Goal: Task Accomplishment & Management: Contribute content

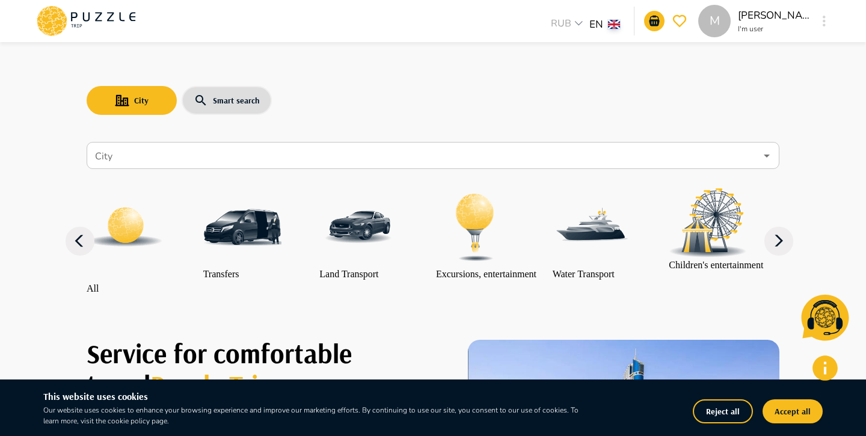
click at [730, 419] on button "Reject all" at bounding box center [723, 411] width 60 height 24
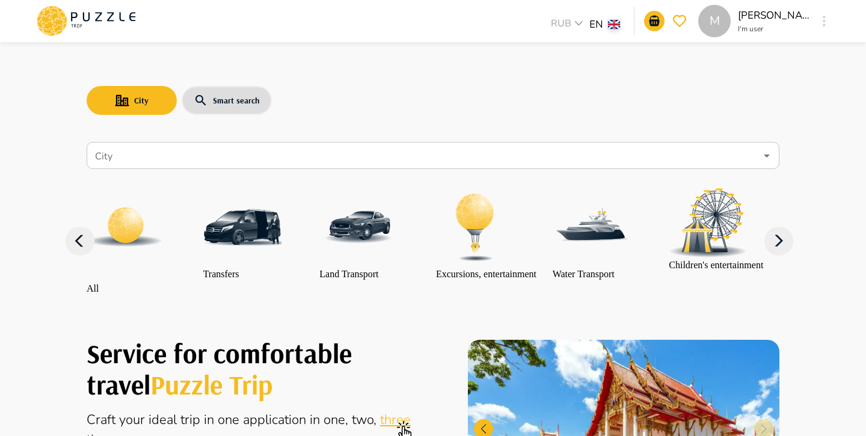
click at [819, 22] on div "M" at bounding box center [825, 21] width 14 height 22
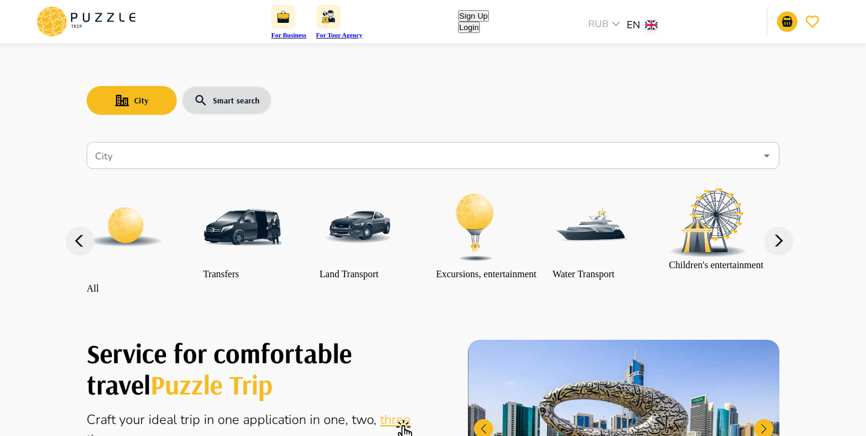
click at [481, 22] on button "Login" at bounding box center [469, 27] width 22 height 11
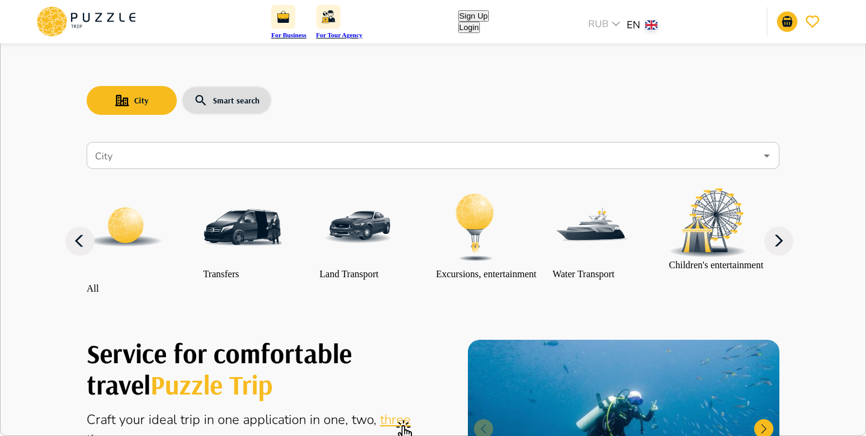
type input "*"
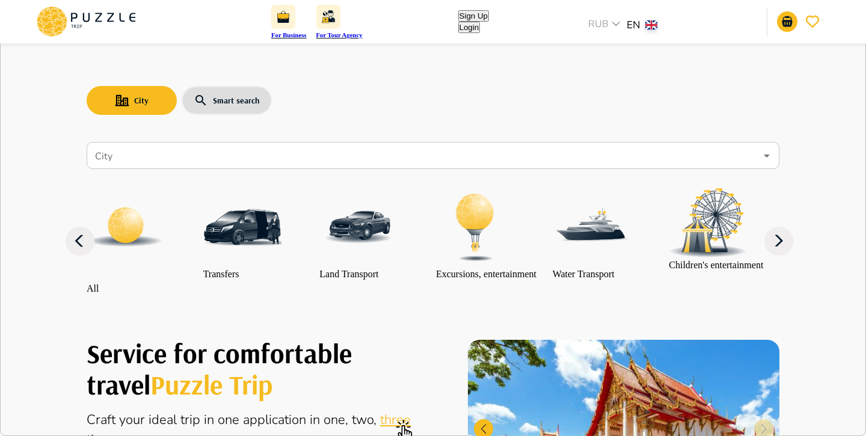
type input "**********"
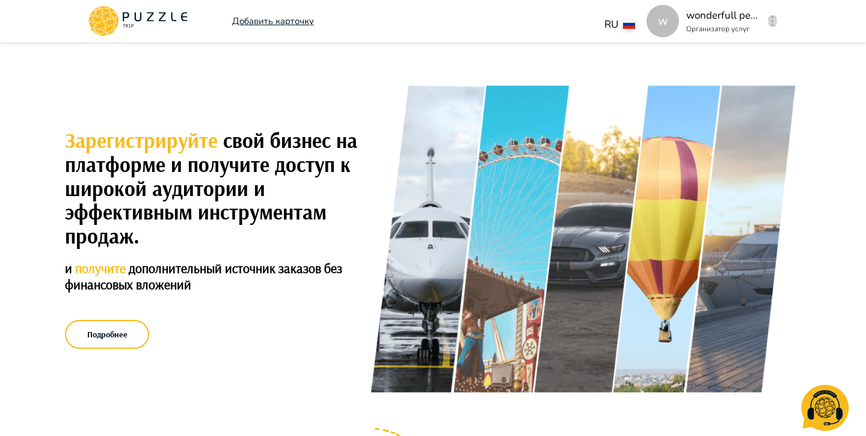
click at [777, 20] on button "button" at bounding box center [772, 21] width 9 height 17
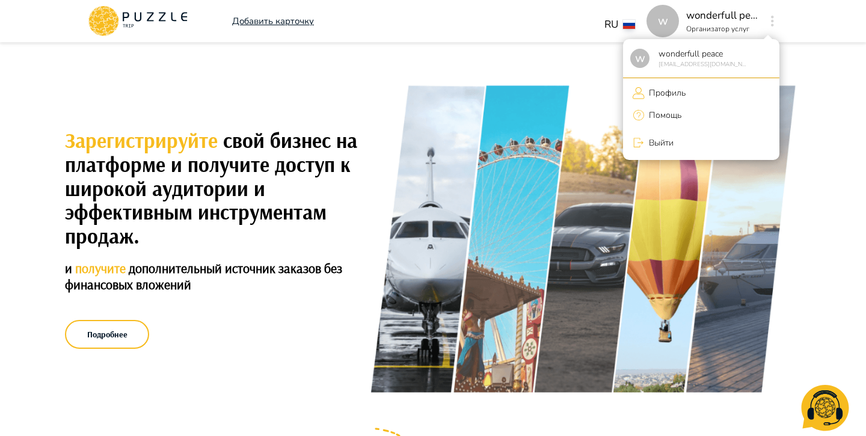
click at [280, 24] on div at bounding box center [433, 218] width 866 height 436
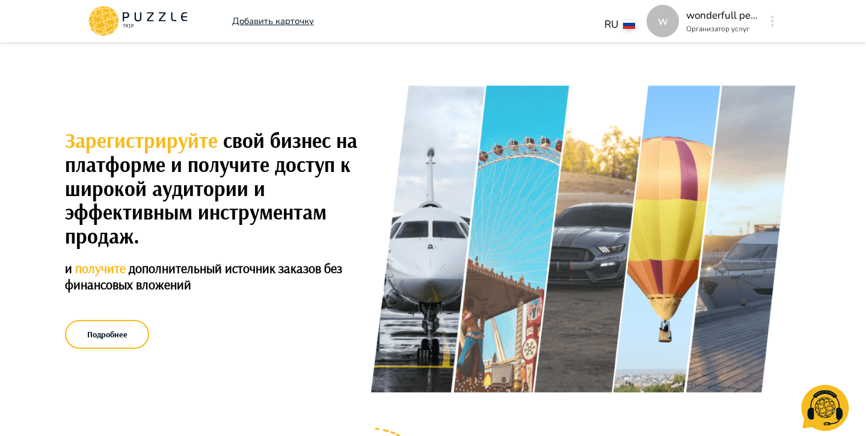
click at [281, 24] on p "Добавить карточку" at bounding box center [273, 21] width 82 height 14
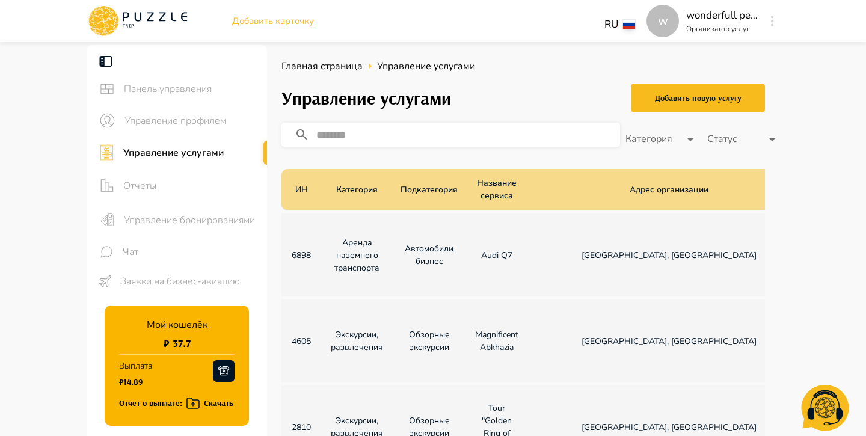
click at [288, 23] on p "Добавить карточку" at bounding box center [273, 21] width 82 height 14
click at [688, 96] on div "Добавить новую услугу" at bounding box center [698, 98] width 87 height 15
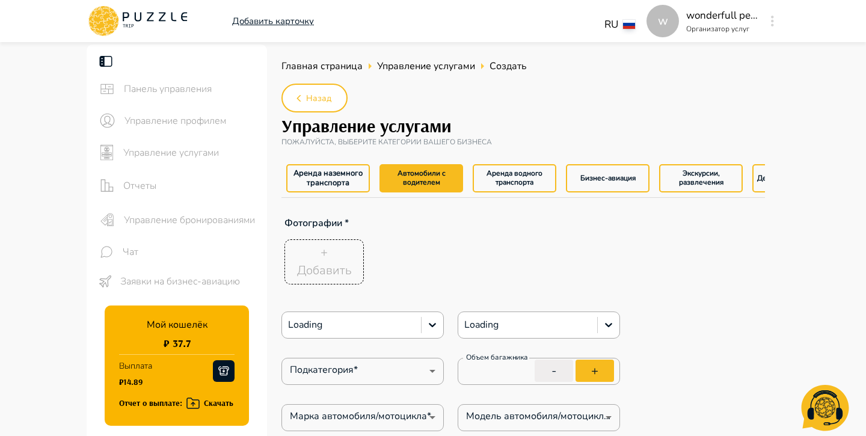
type textarea "*"
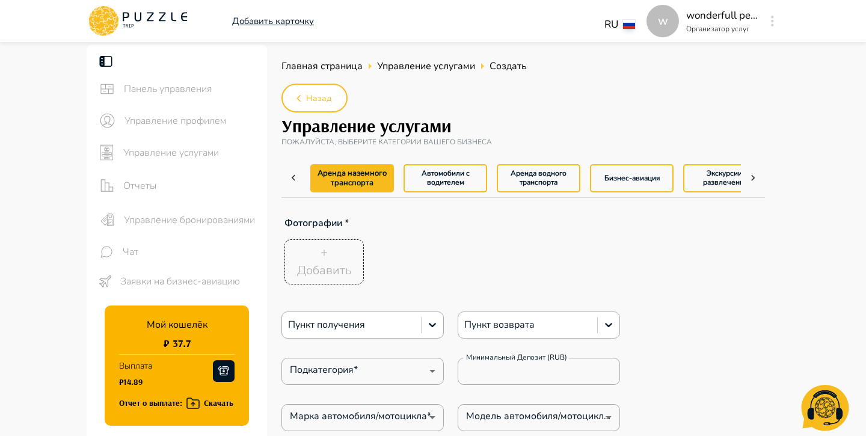
type textarea "*"
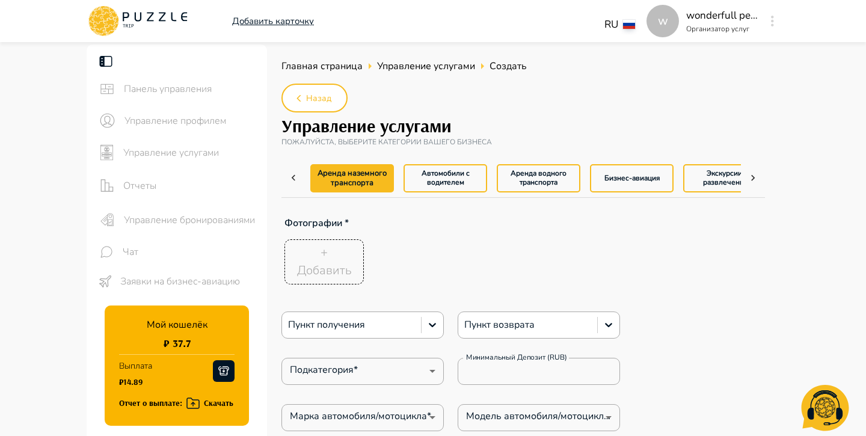
type textarea "*"
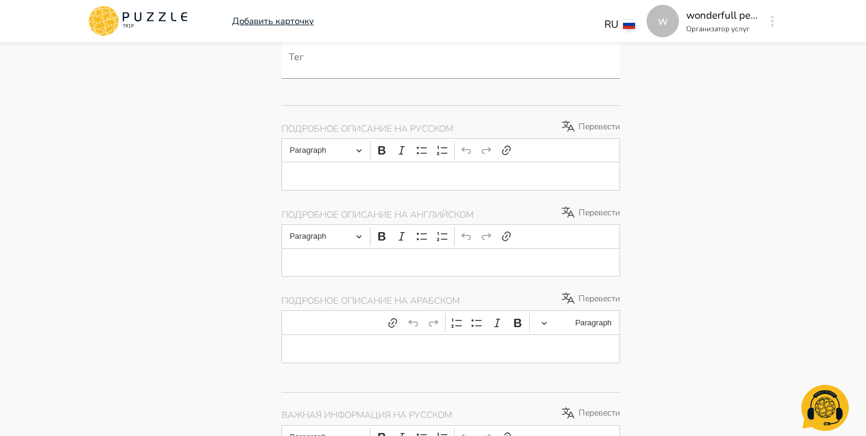
type textarea "*"
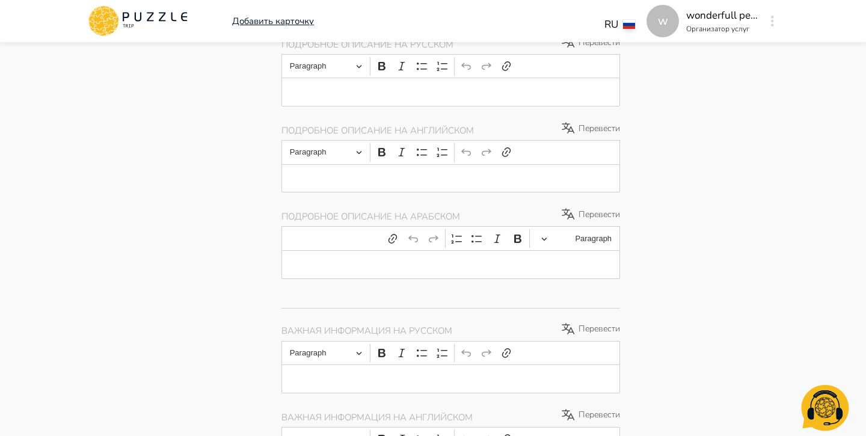
type textarea "*"
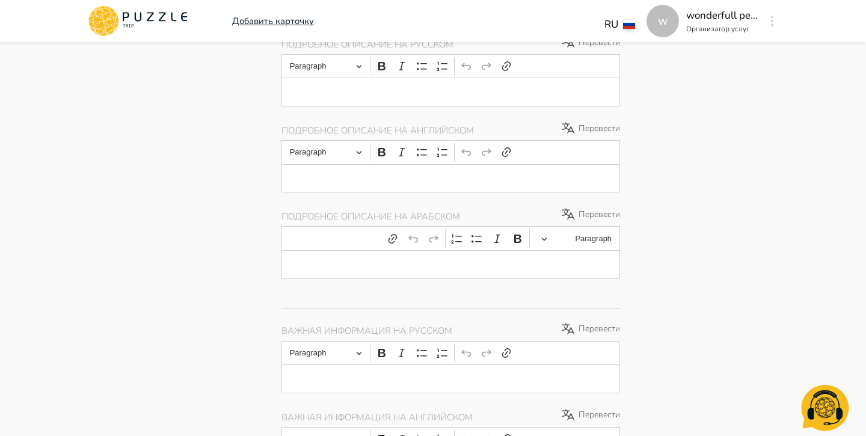
type textarea "*"
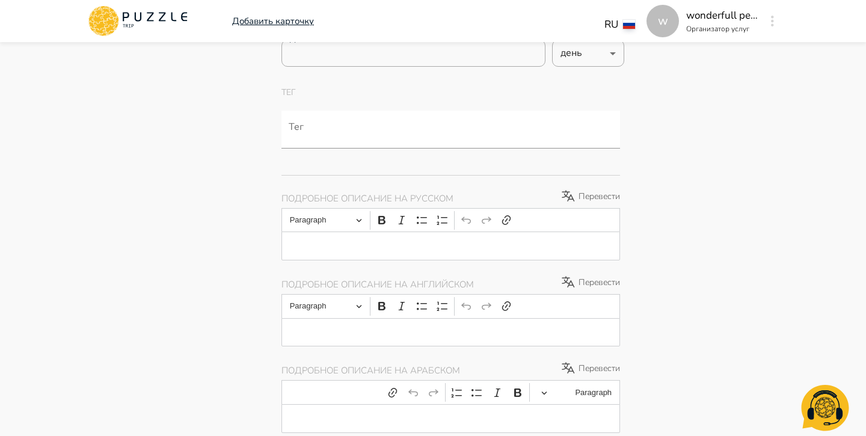
scroll to position [692, 0]
click at [398, 256] on div "Editor editing area: main" at bounding box center [451, 247] width 339 height 29
type textarea "*"
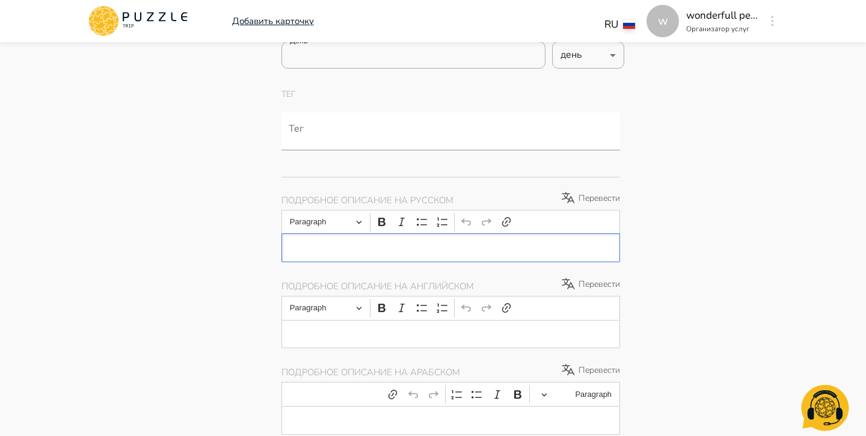
type textarea "*"
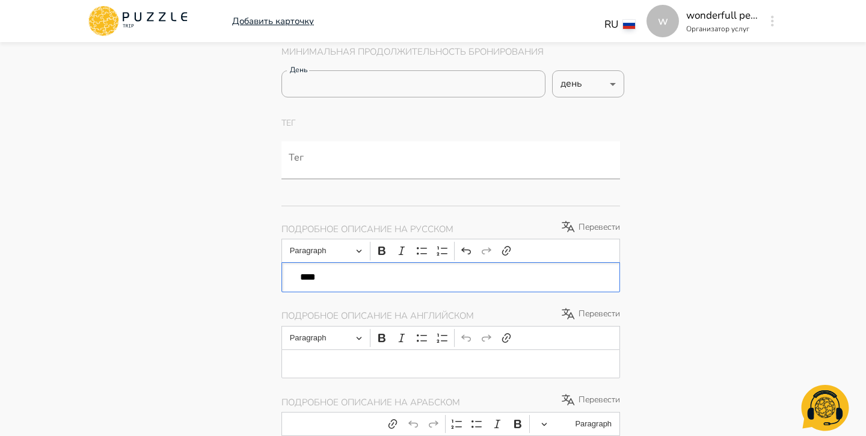
scroll to position [721, 0]
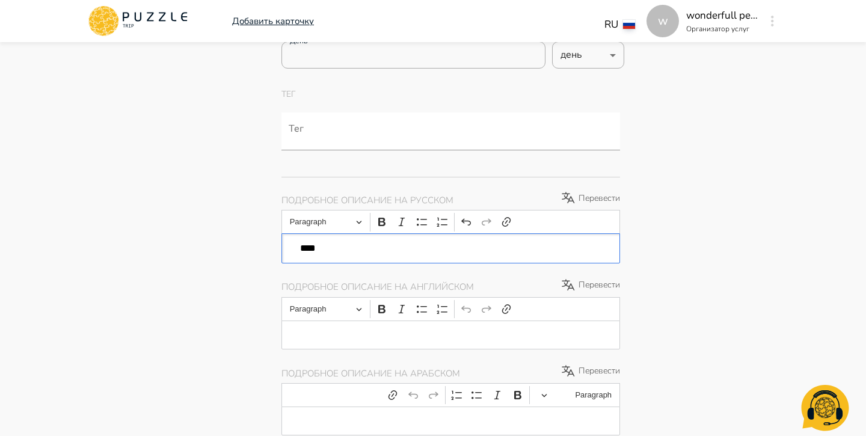
type textarea "*"
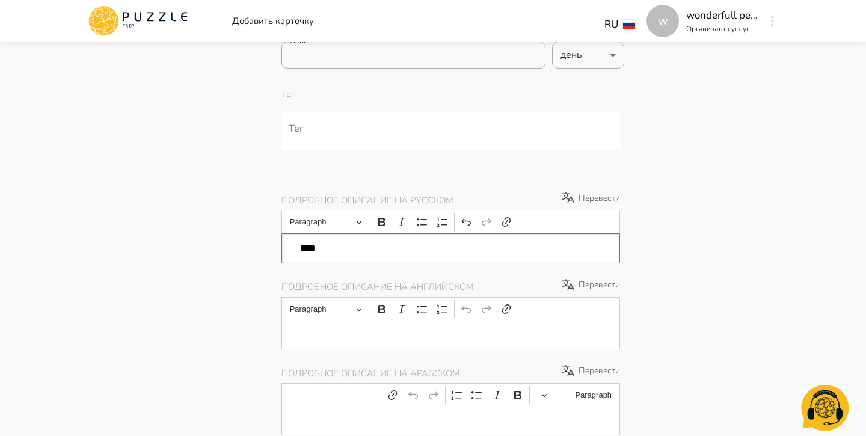
type textarea "*"
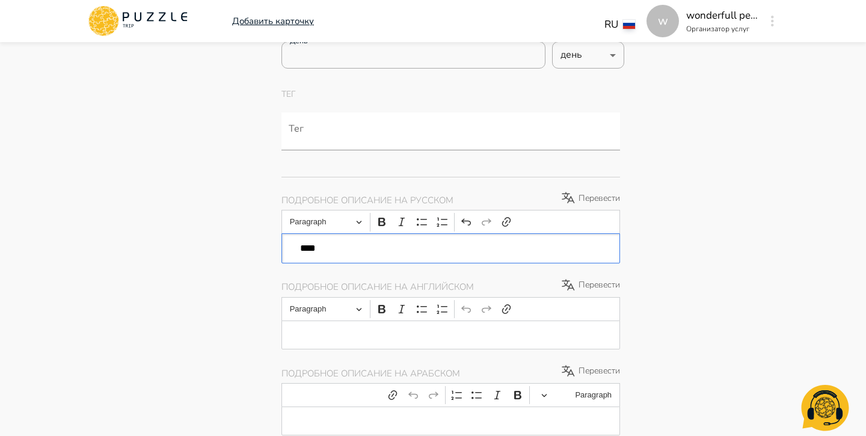
type textarea "*"
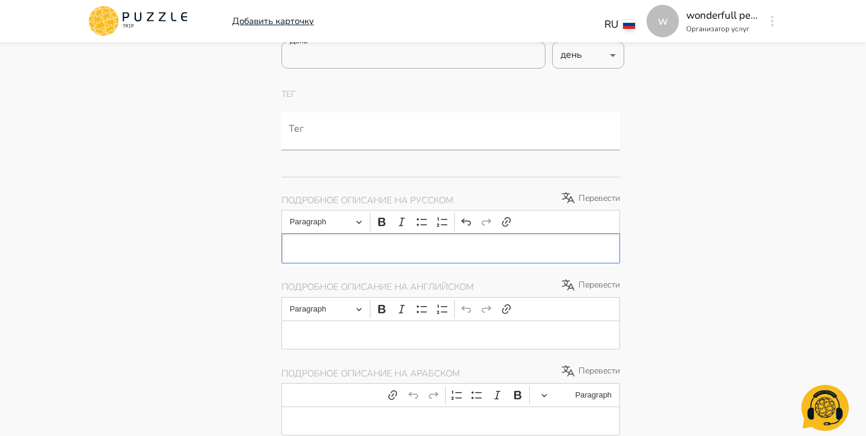
type textarea "*"
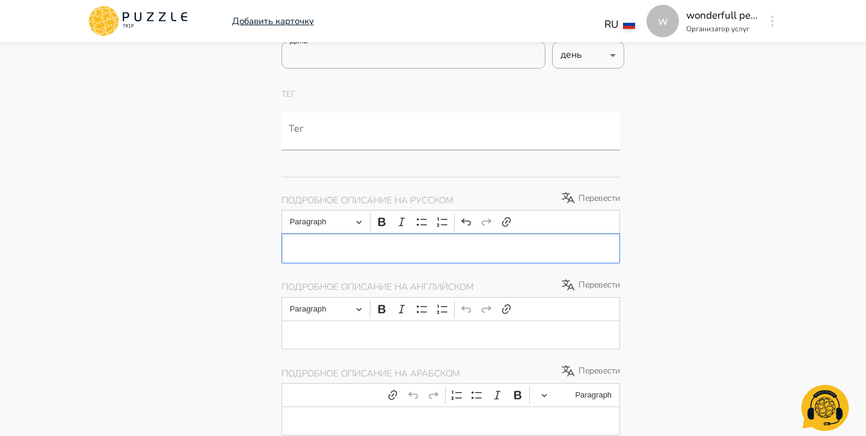
type textarea "*"
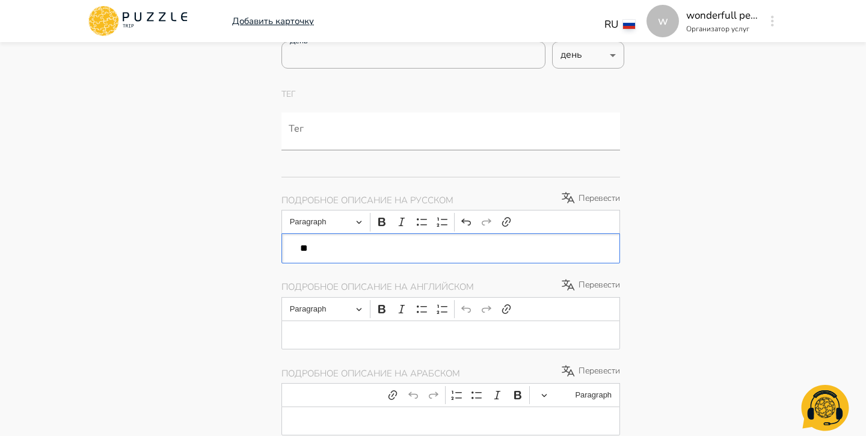
type textarea "*"
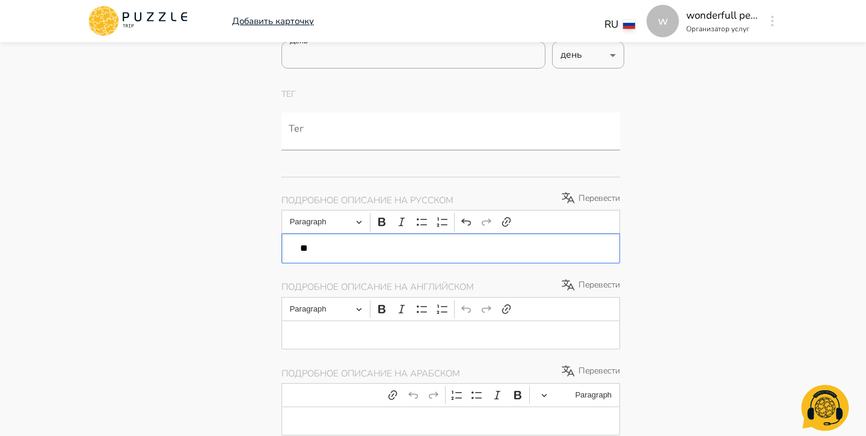
type textarea "*"
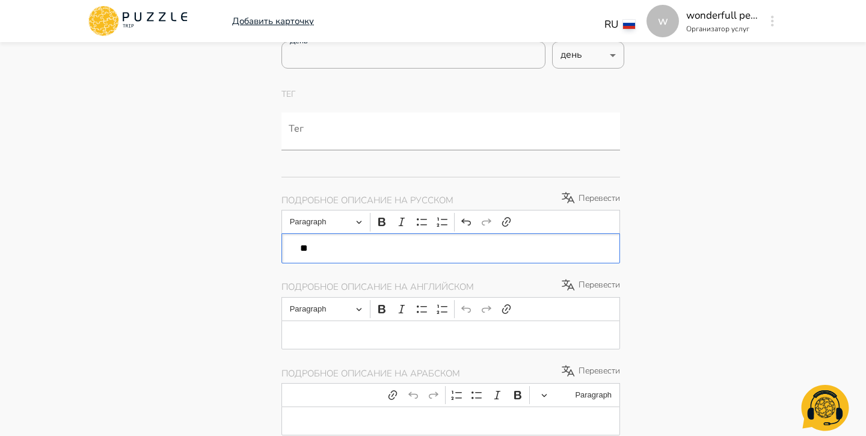
type textarea "*"
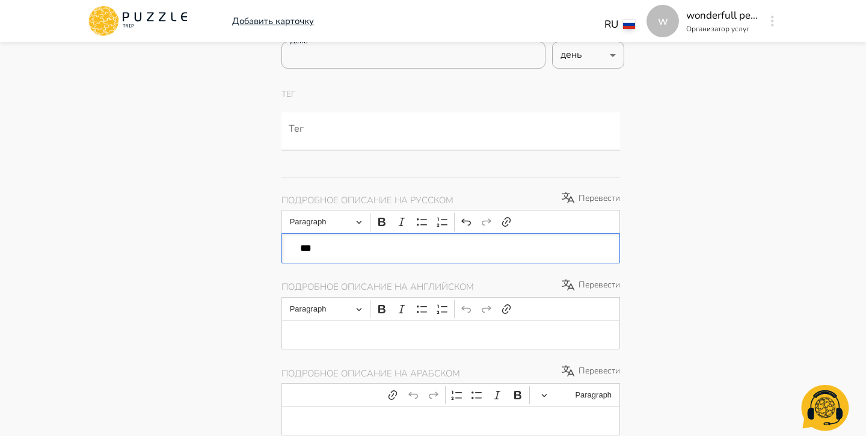
type textarea "*"
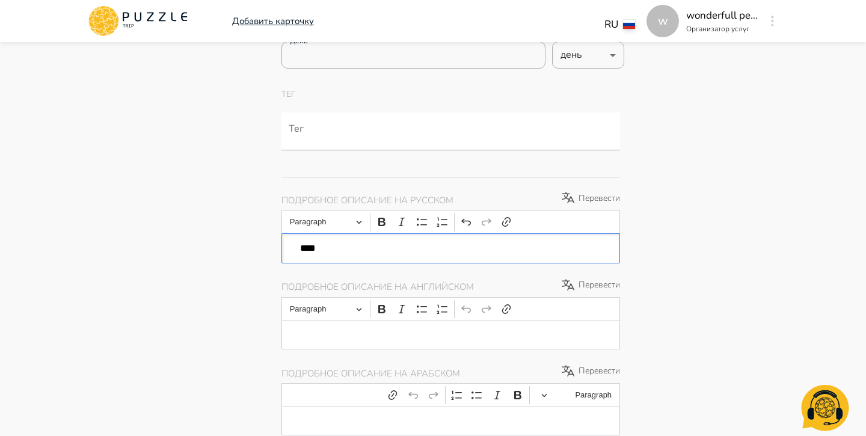
type textarea "*"
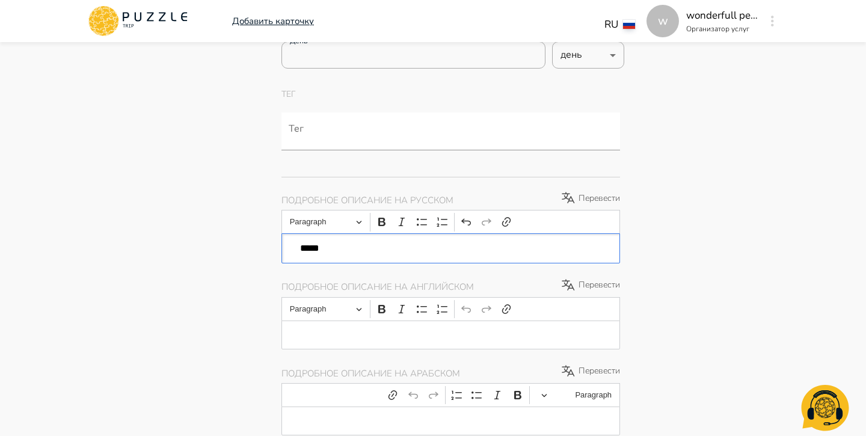
type textarea "*"
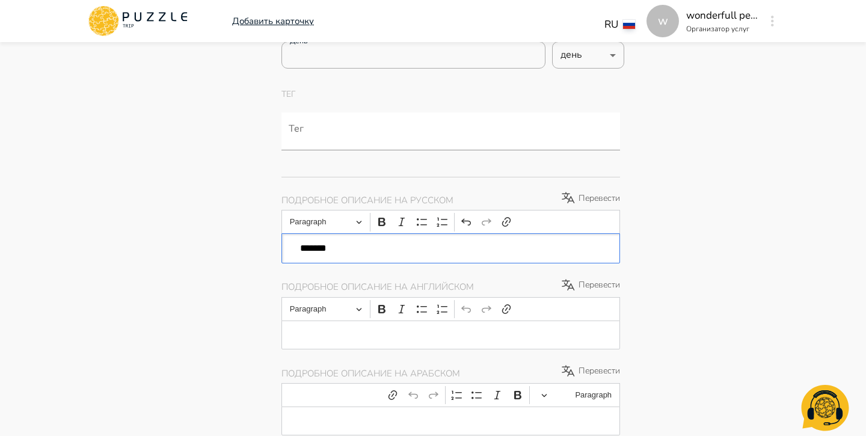
type textarea "*"
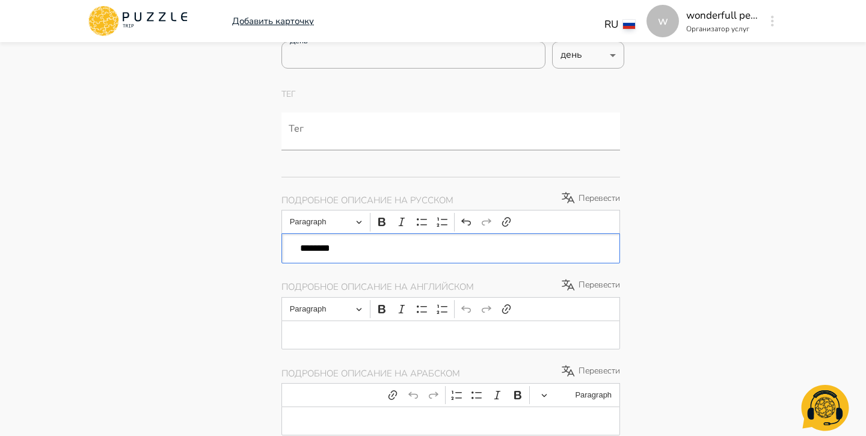
type textarea "*"
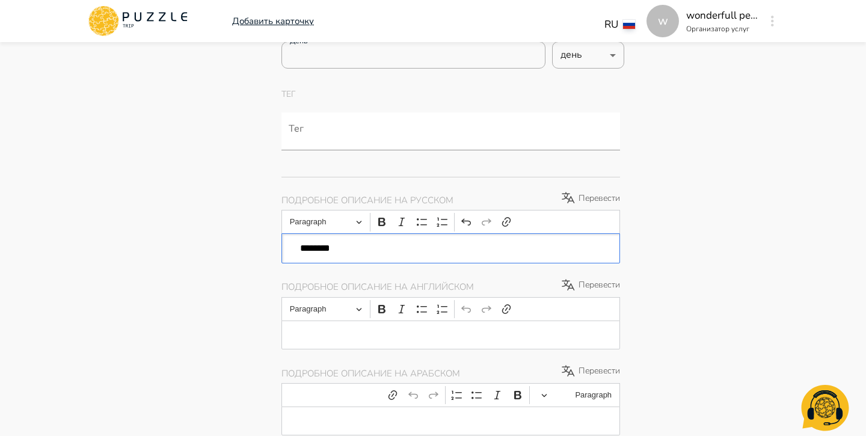
type textarea "*"
click at [590, 192] on p "Перевести" at bounding box center [591, 198] width 60 height 14
type textarea "*"
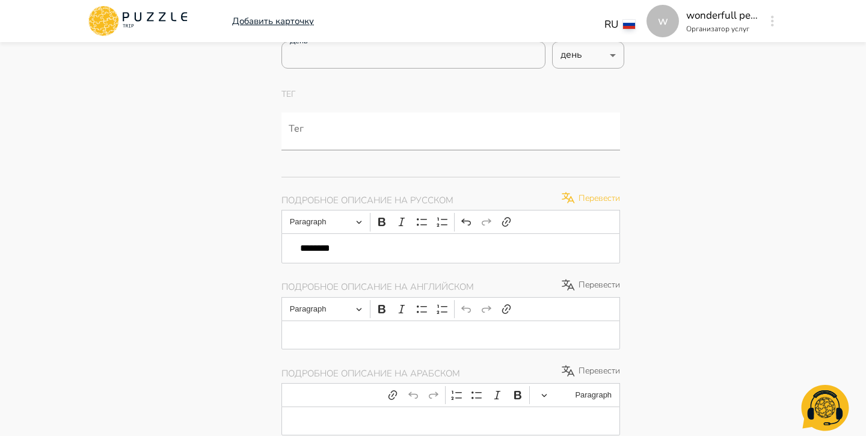
type textarea "*"
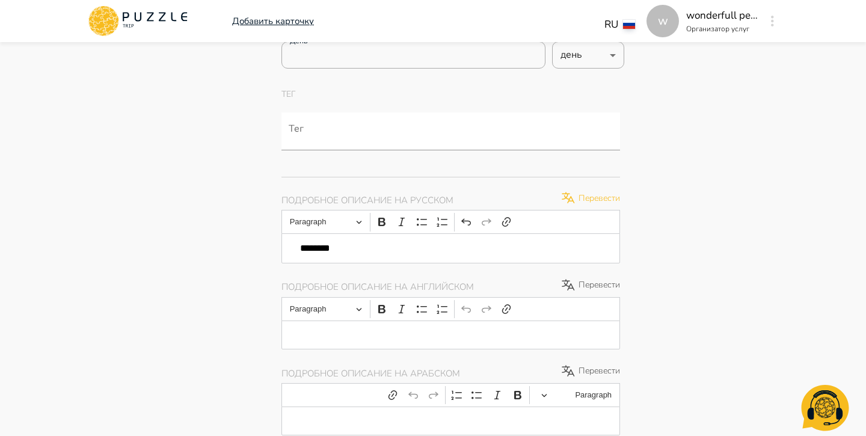
type textarea "*"
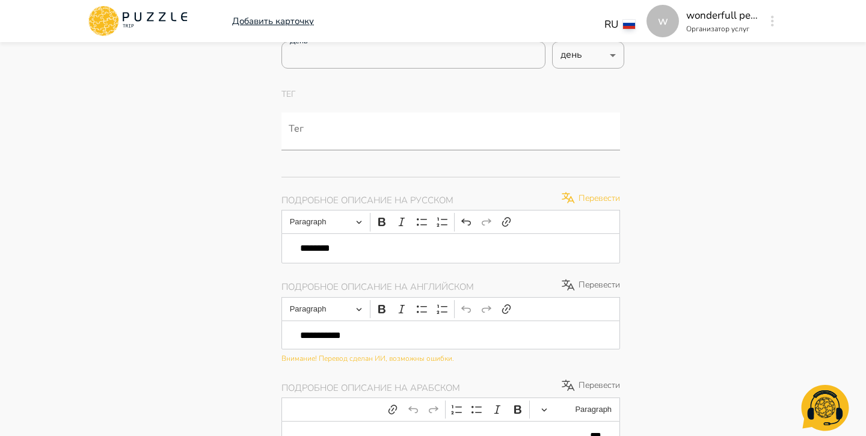
type textarea "*"
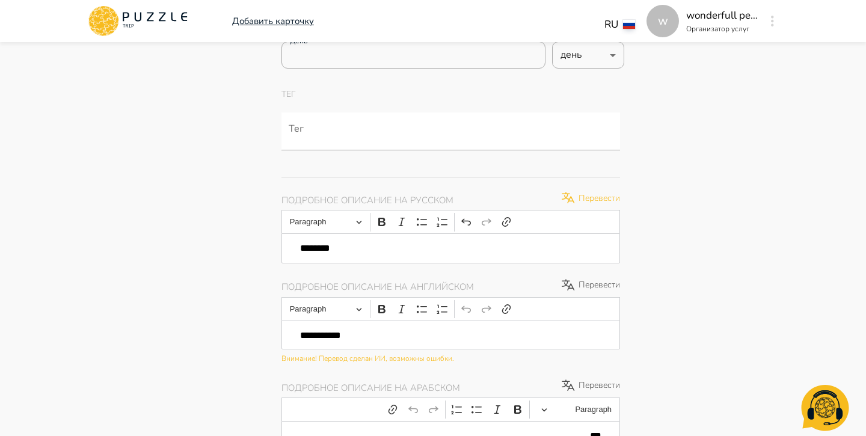
type textarea "*"
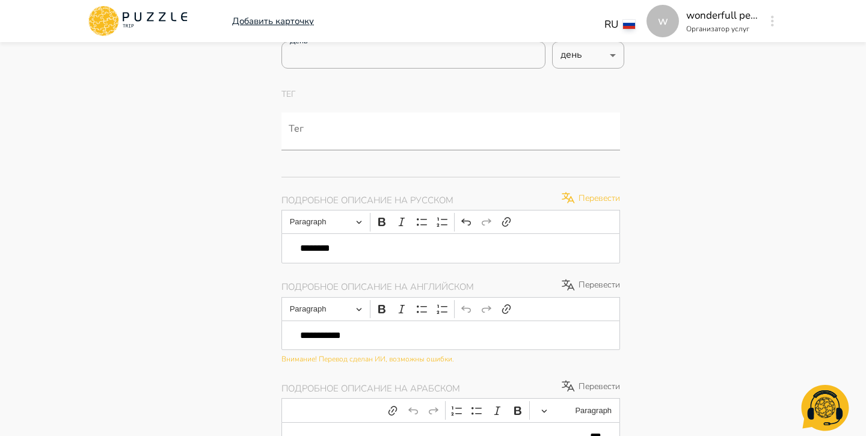
type textarea "*"
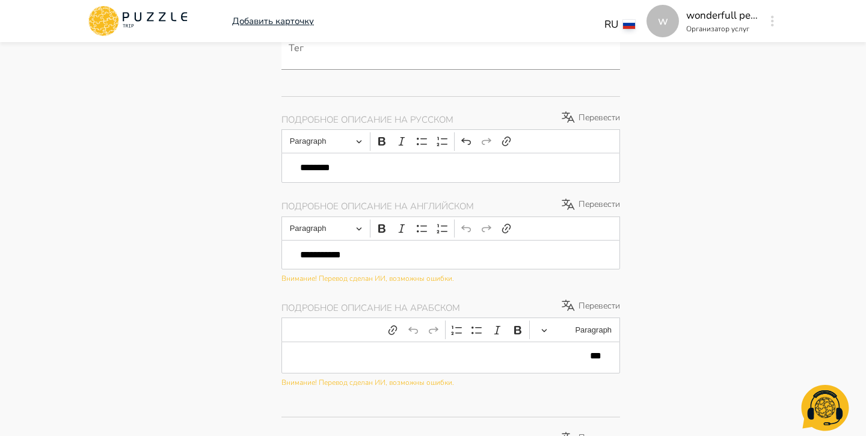
scroll to position [821, 0]
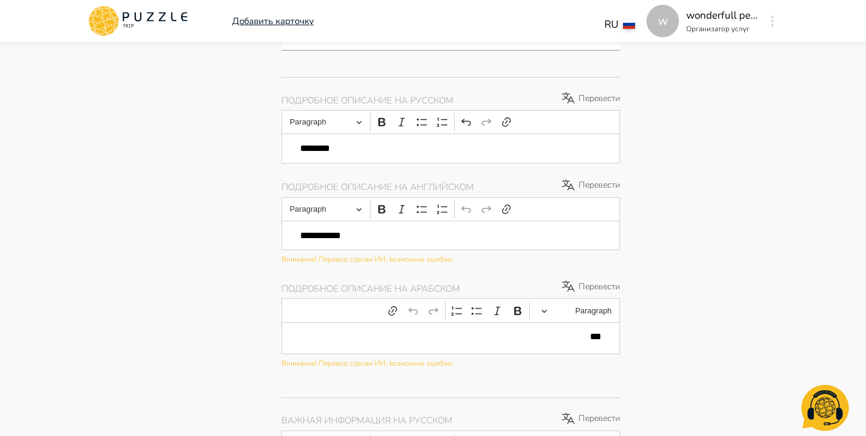
click at [768, 23] on button "button" at bounding box center [772, 21] width 9 height 17
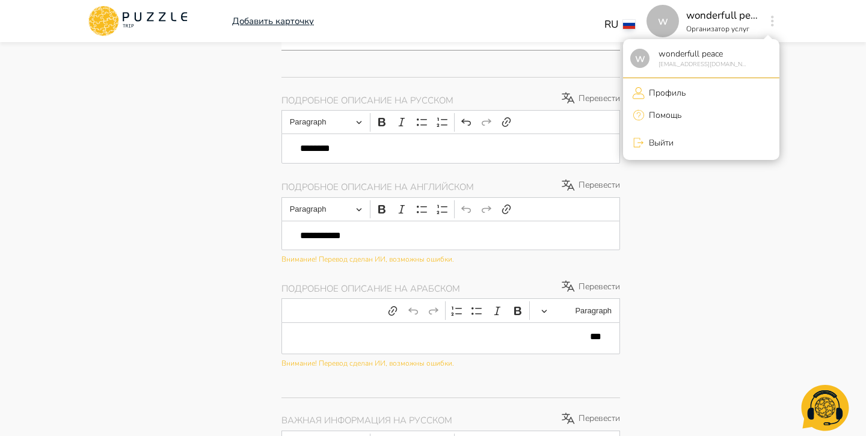
click at [674, 90] on p "Профиль" at bounding box center [665, 93] width 41 height 13
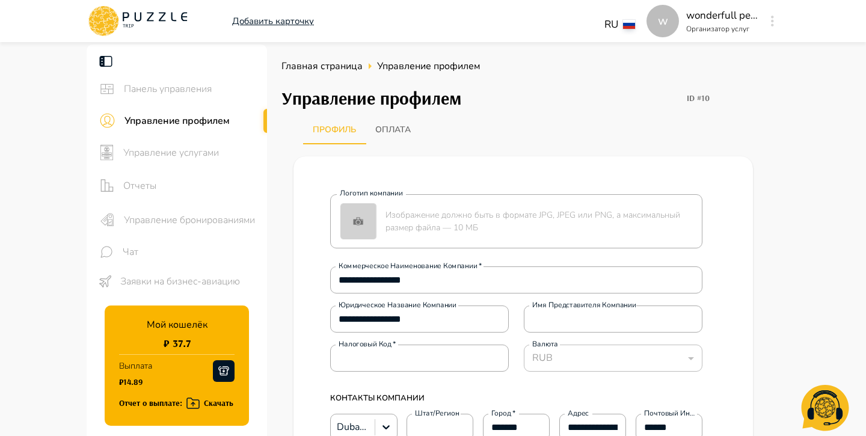
click at [577, 126] on div "Профиль Оплата" at bounding box center [534, 129] width 462 height 29
click at [275, 24] on p "Добавить карточку" at bounding box center [273, 21] width 82 height 14
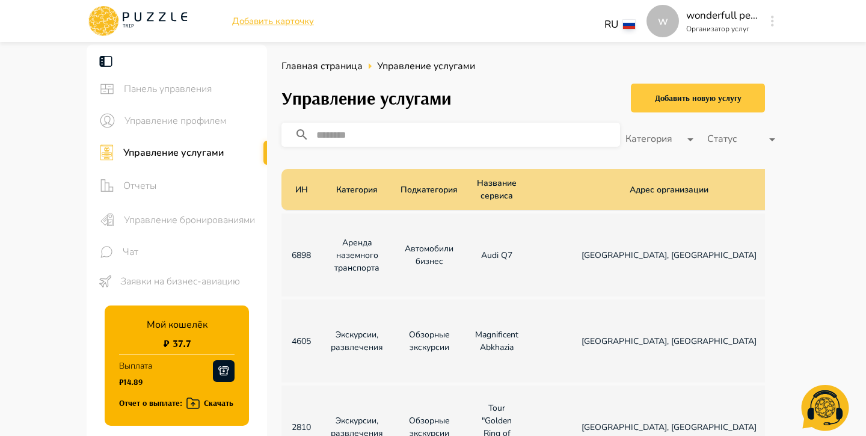
click at [717, 106] on button "Добавить новую услугу" at bounding box center [698, 98] width 134 height 29
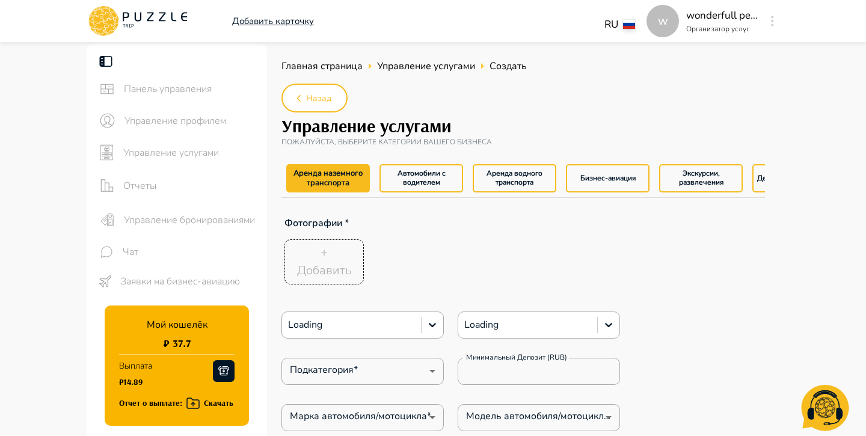
type textarea "*"
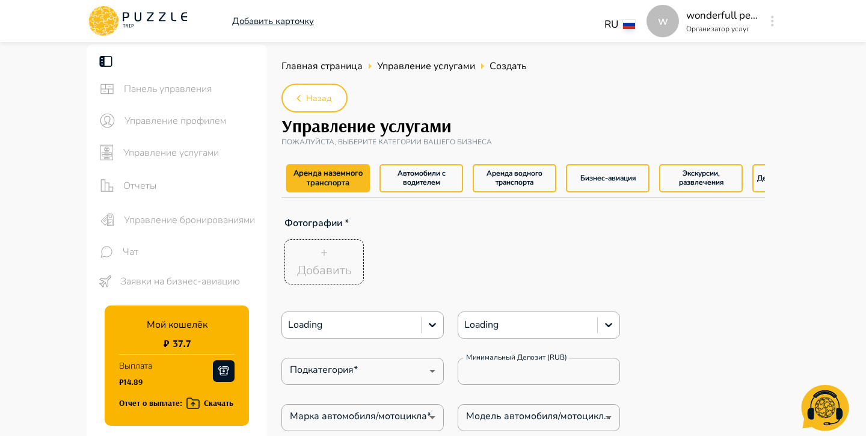
type textarea "*"
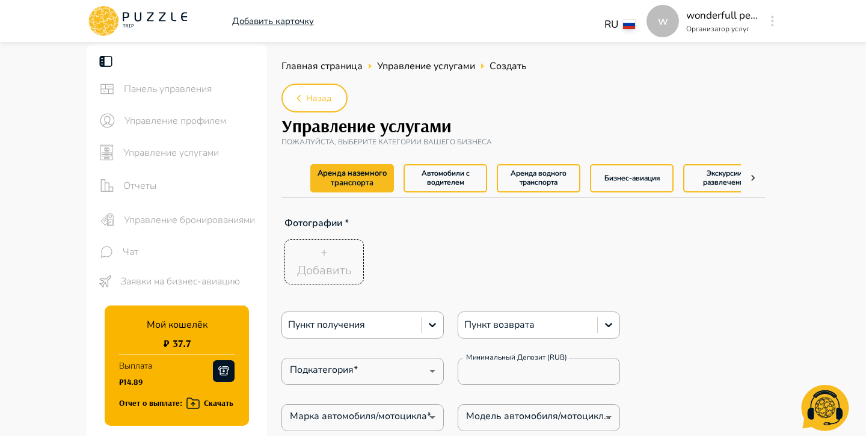
type textarea "*"
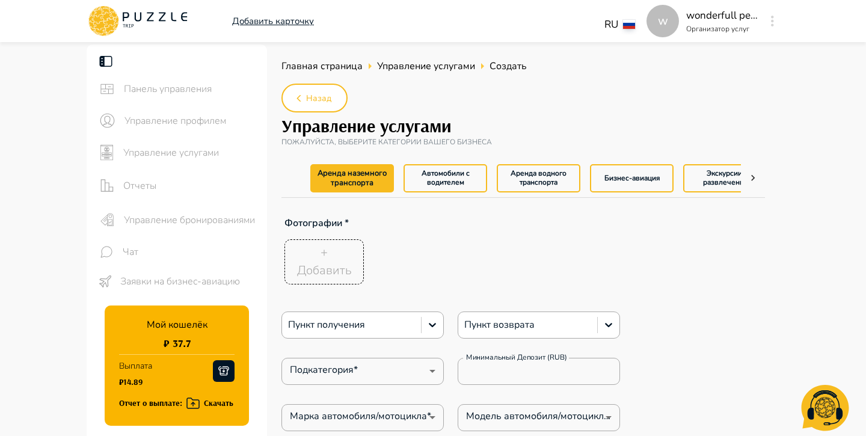
type textarea "*"
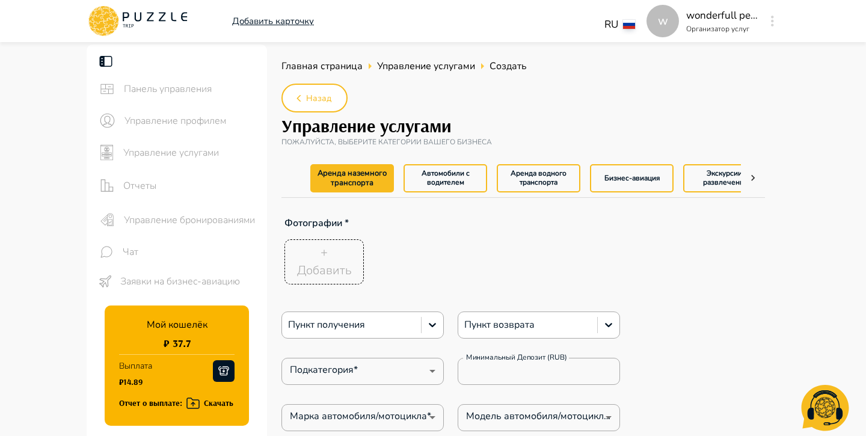
type textarea "*"
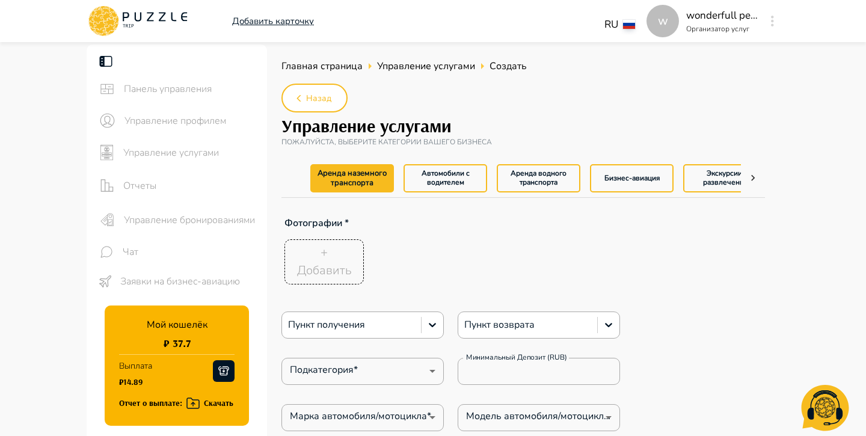
type textarea "*"
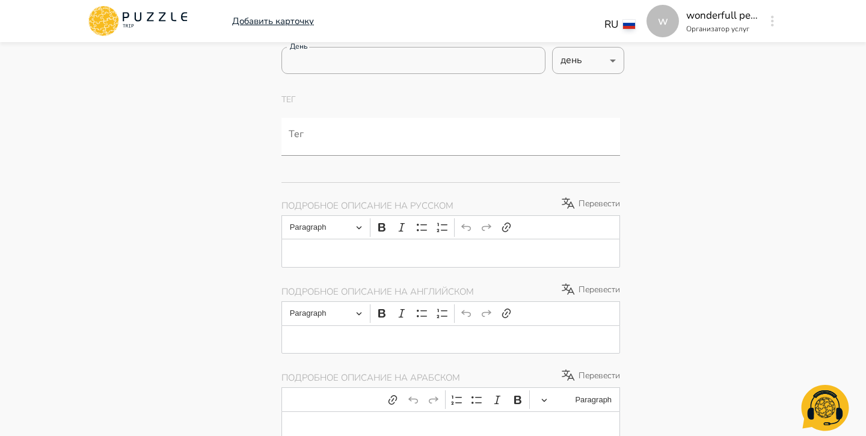
scroll to position [789, 0]
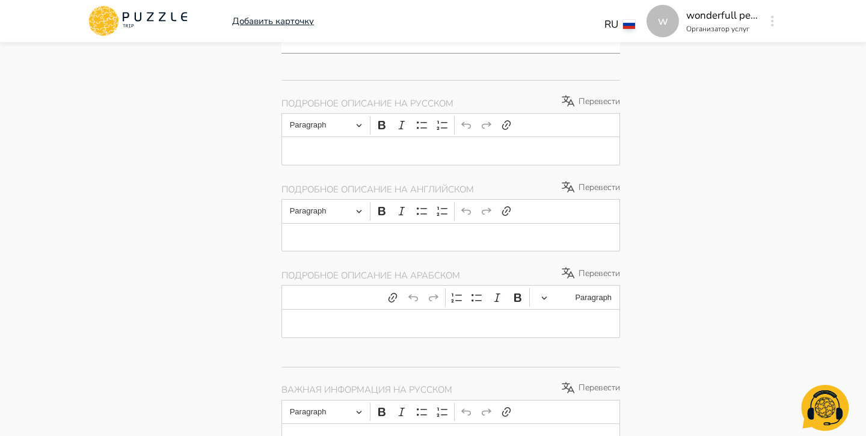
click at [493, 149] on p "Editor editing area: main" at bounding box center [450, 151] width 301 height 10
type textarea "*"
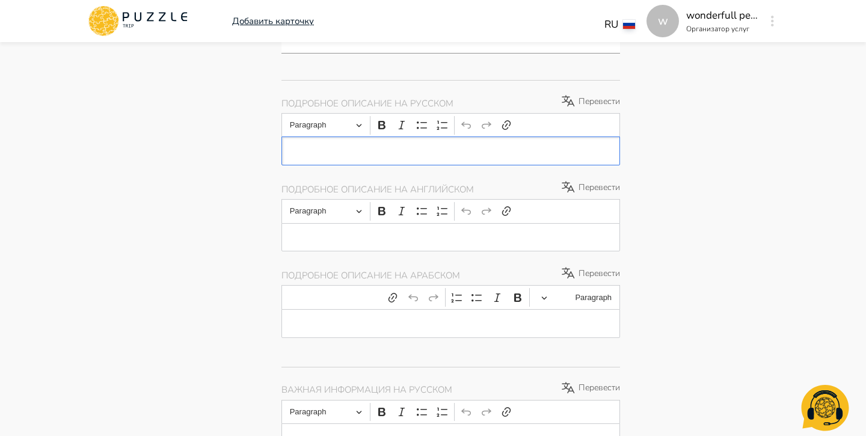
type textarea "*"
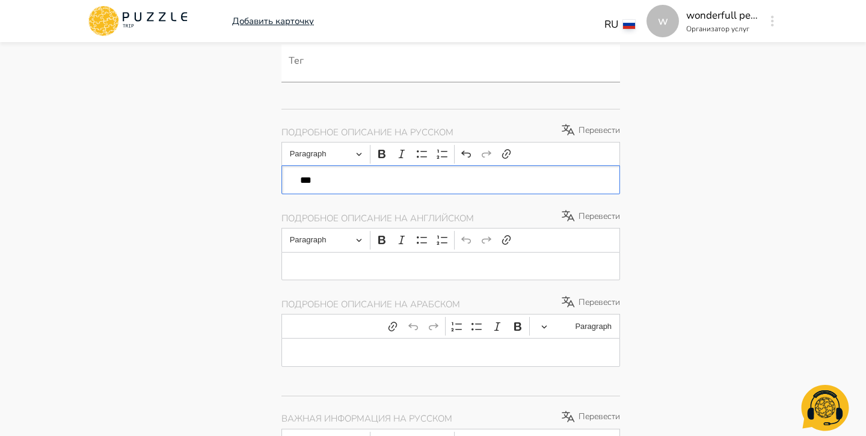
scroll to position [818, 0]
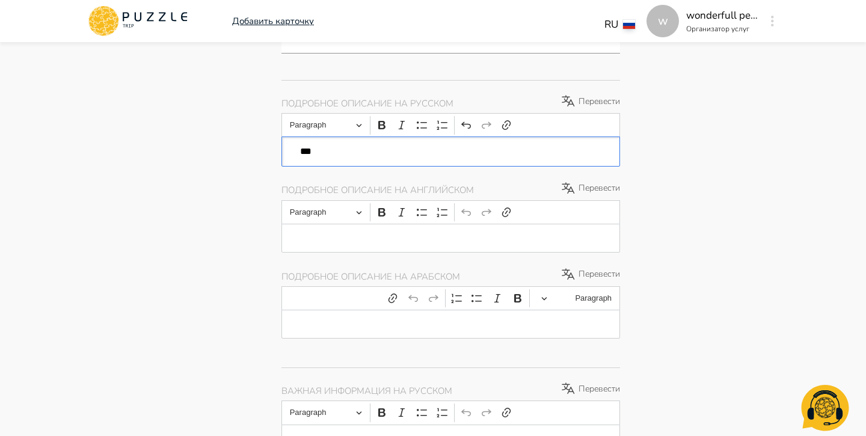
type textarea "*"
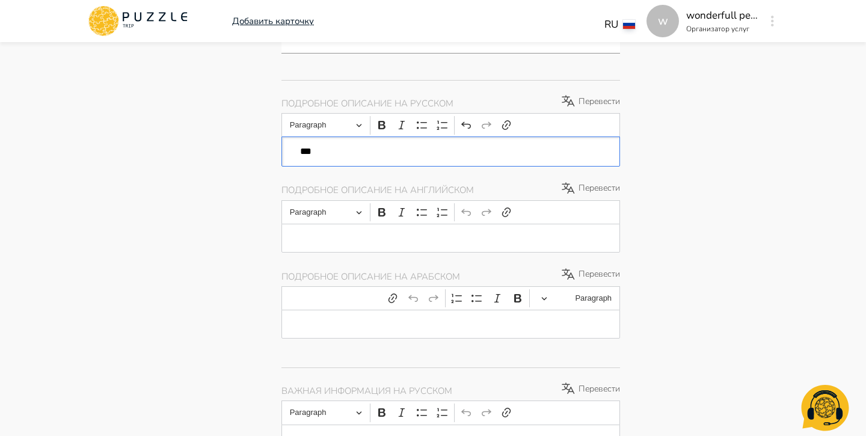
type textarea "*"
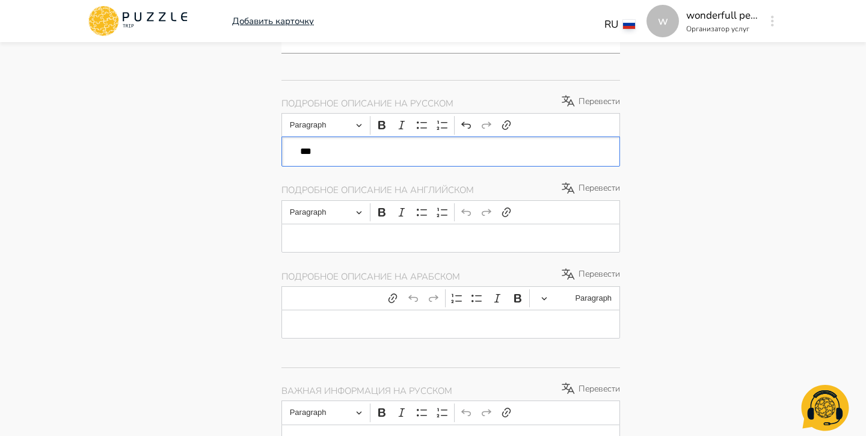
type textarea "*"
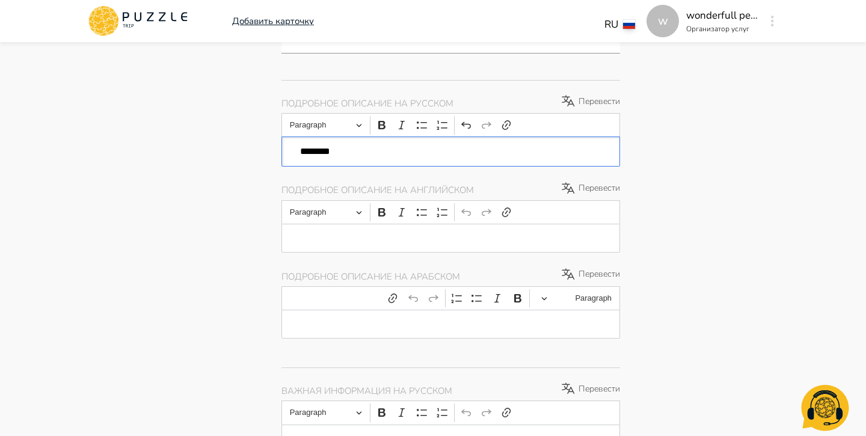
type textarea "*"
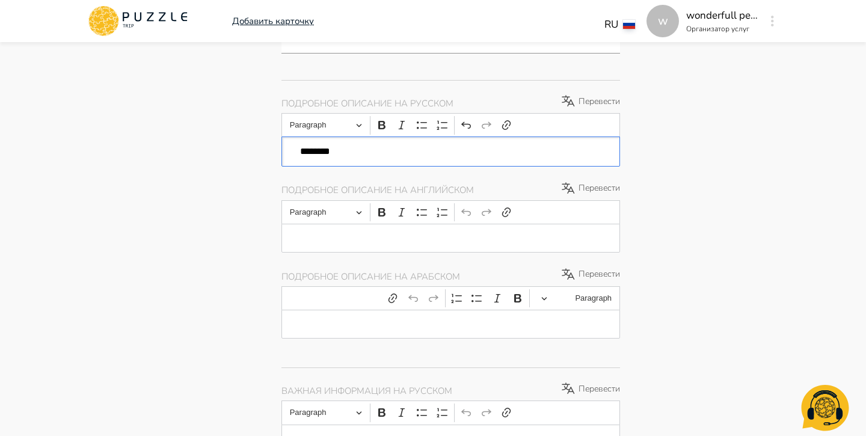
type textarea "*"
click at [612, 105] on p "Перевести" at bounding box center [591, 101] width 60 height 14
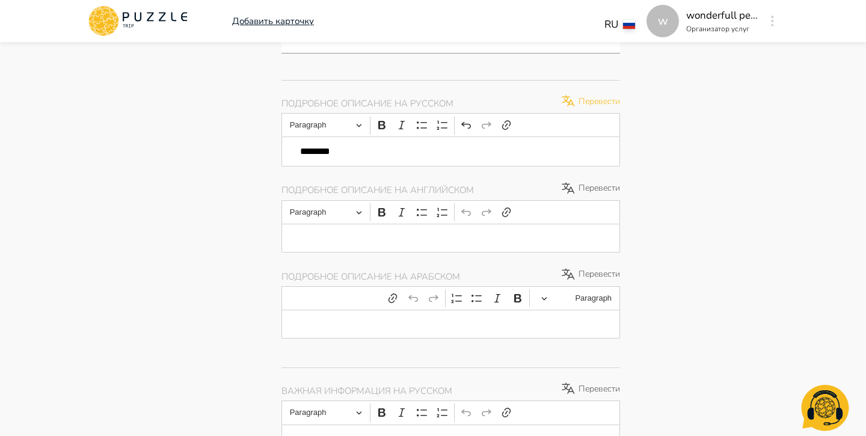
type textarea "*"
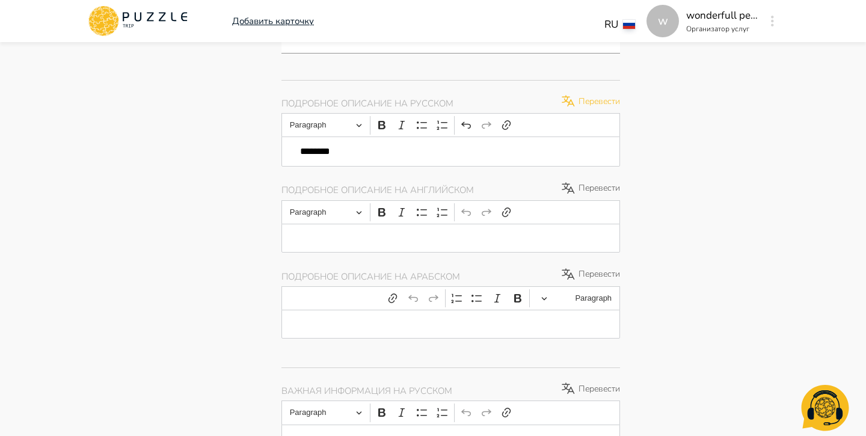
type textarea "*"
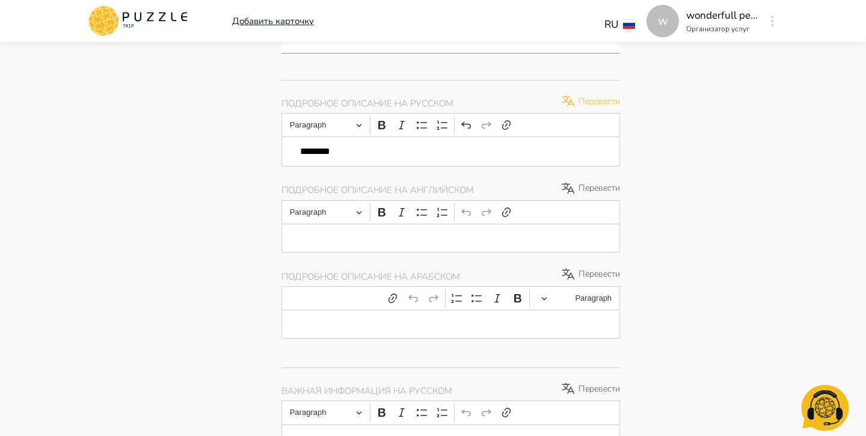
type textarea "*"
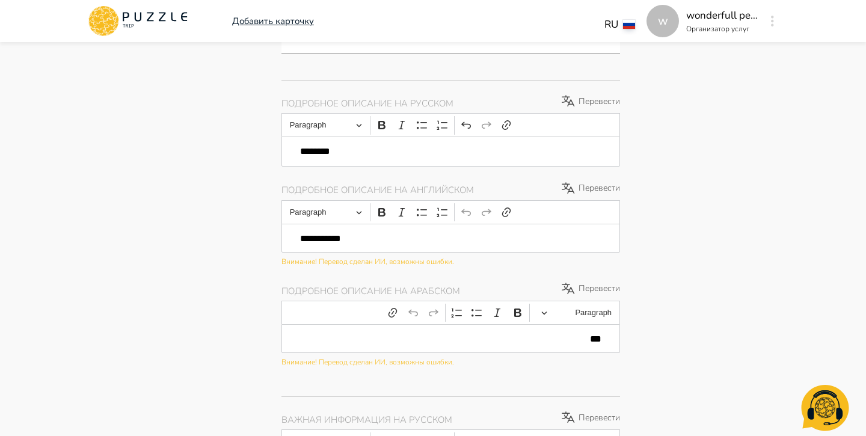
type textarea "*"
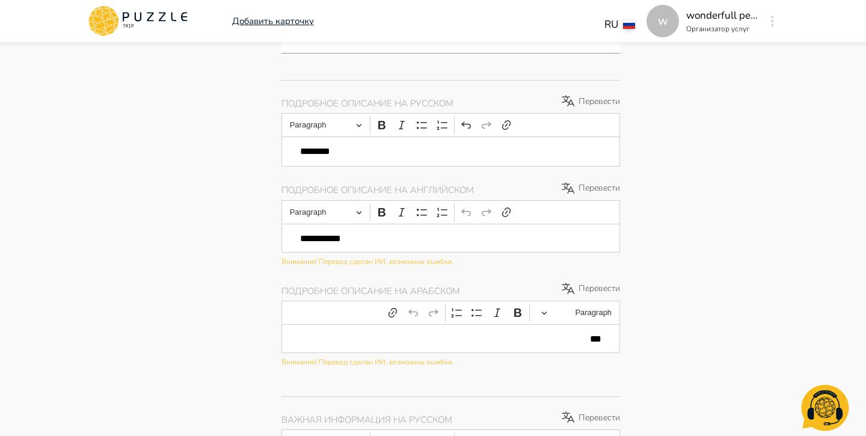
type textarea "*"
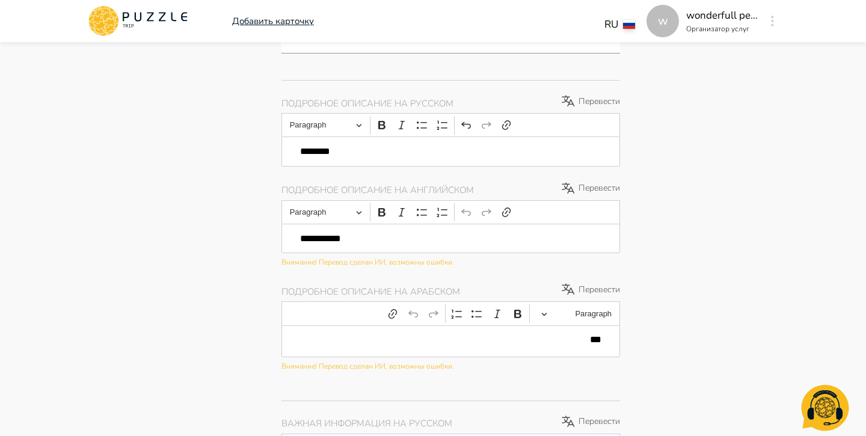
type textarea "*"
click at [328, 238] on p "**********" at bounding box center [450, 238] width 301 height 11
type textarea "*"
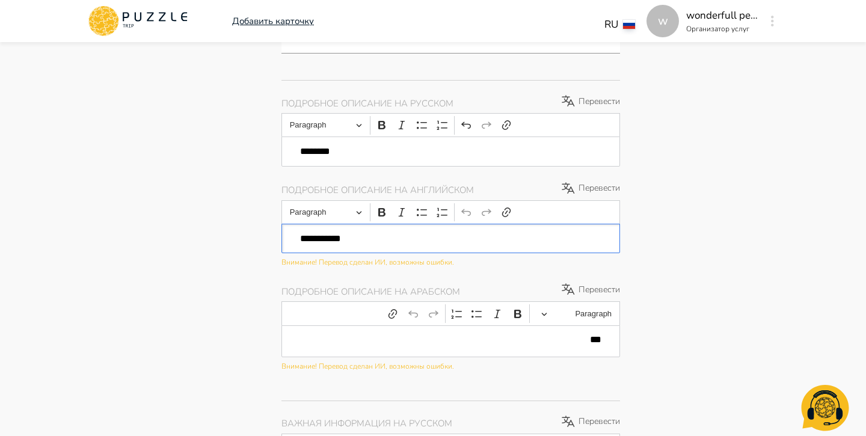
type textarea "*"
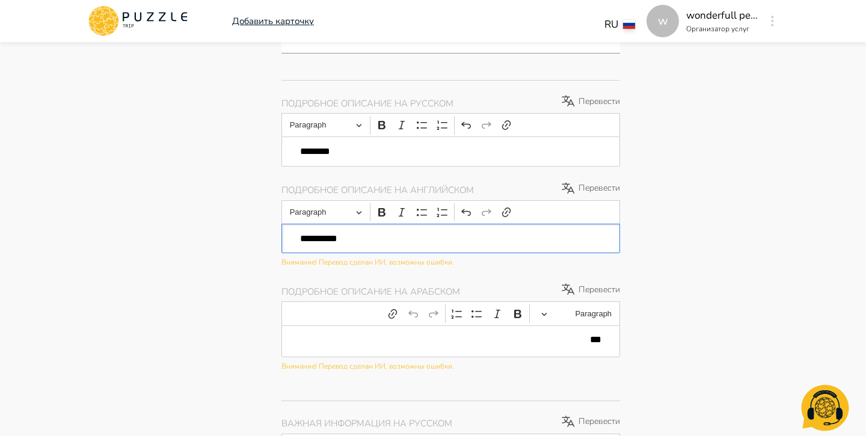
type textarea "*"
click at [487, 263] on p "Внимание! Перевод сделан ИИ, возможны ошибки." at bounding box center [451, 262] width 339 height 11
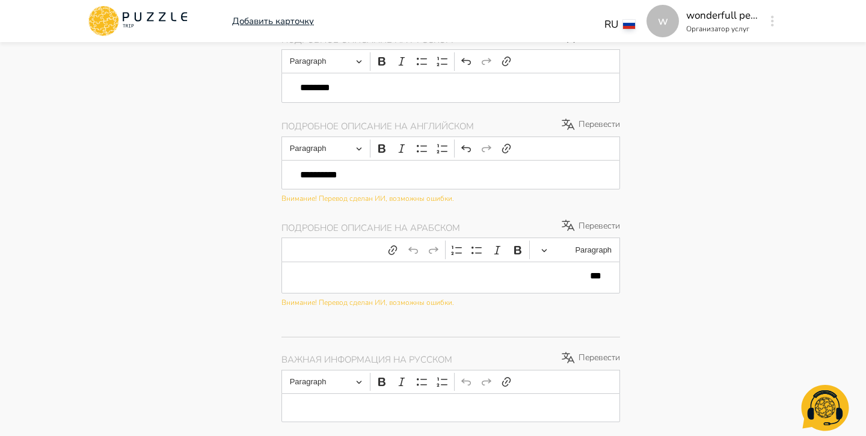
scroll to position [0, 0]
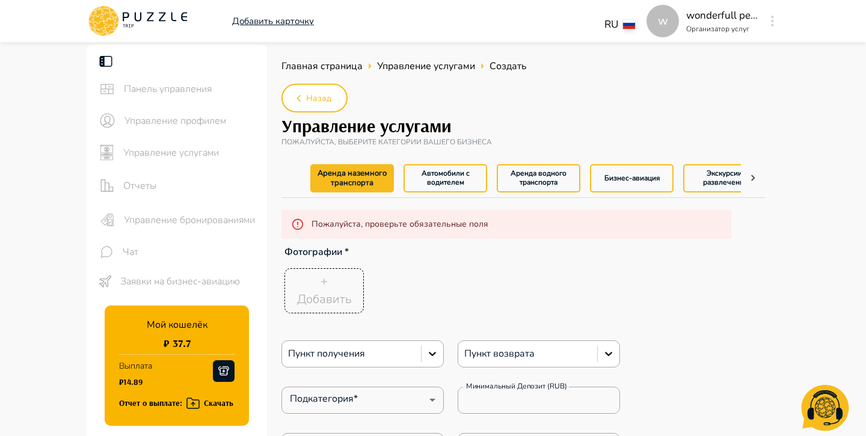
click at [196, 218] on span "Управление бронированиями" at bounding box center [191, 220] width 134 height 14
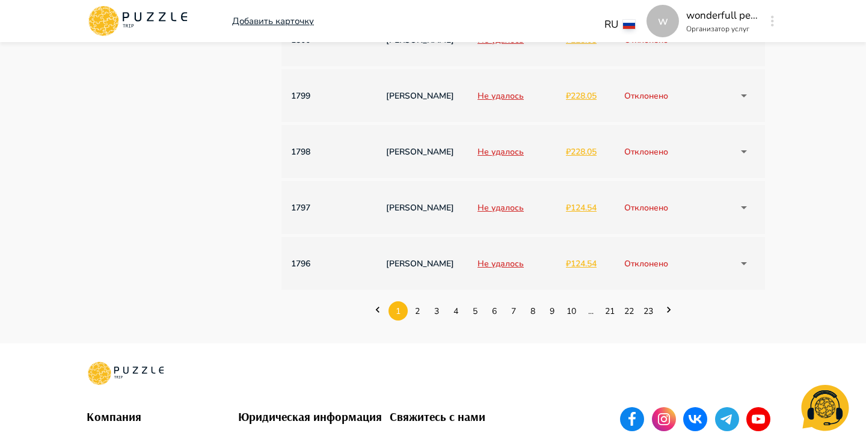
scroll to position [470, 0]
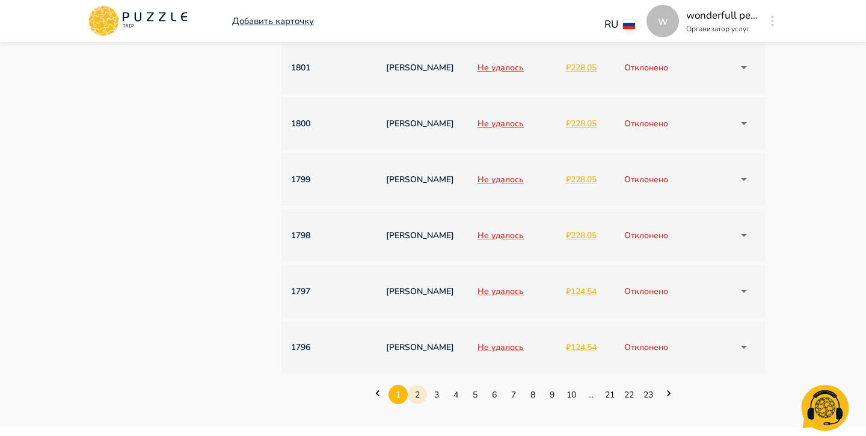
click at [416, 397] on link "2" at bounding box center [417, 395] width 19 height 19
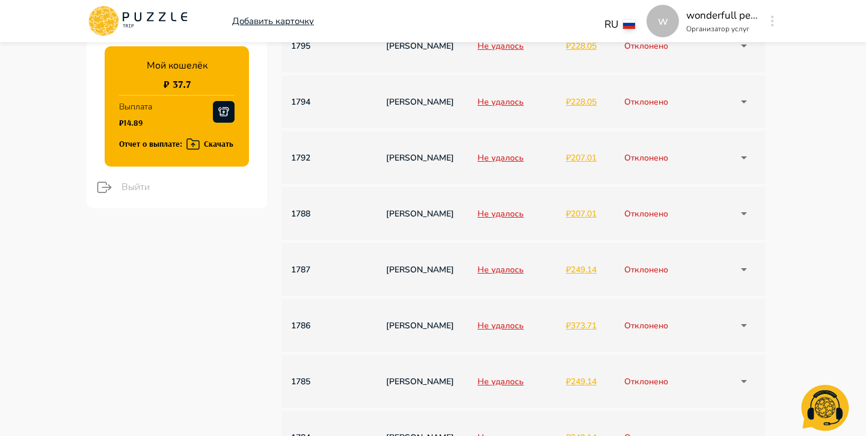
scroll to position [706, 0]
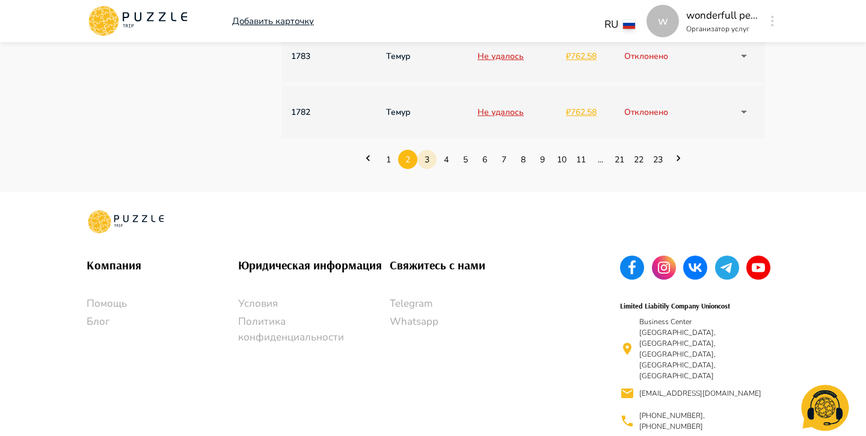
click at [426, 165] on link "3" at bounding box center [426, 159] width 19 height 19
click at [446, 158] on link "4" at bounding box center [446, 159] width 19 height 19
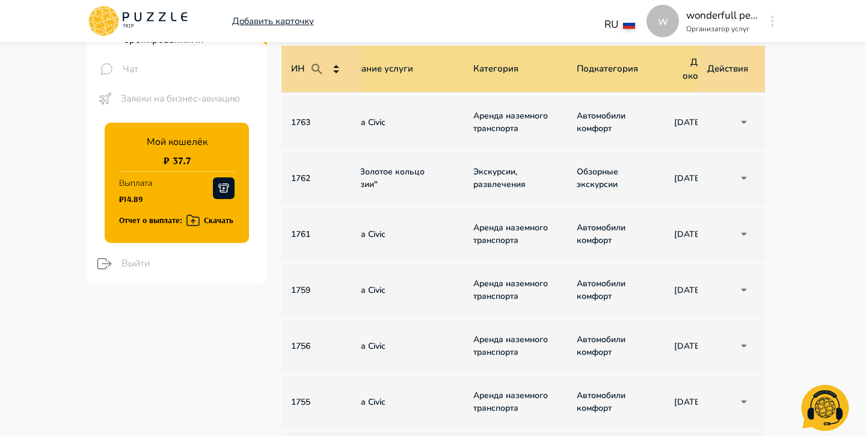
scroll to position [0, 0]
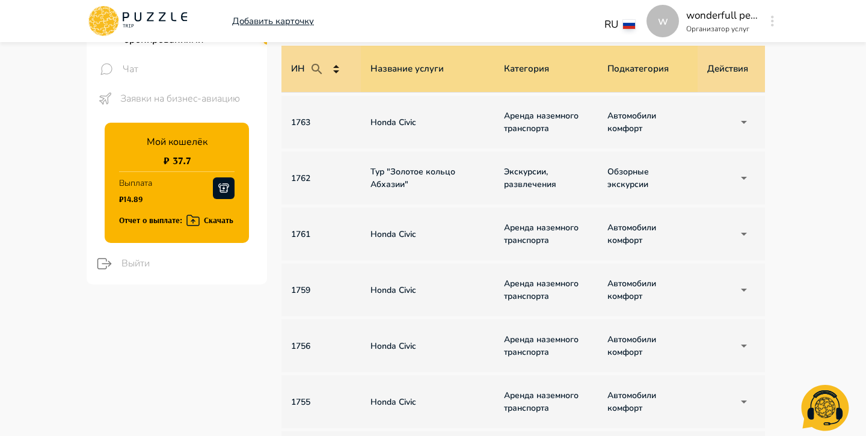
click at [431, 229] on p "Honda Civic" at bounding box center [428, 234] width 114 height 13
click at [394, 235] on p "Honda Civic" at bounding box center [428, 234] width 114 height 13
click at [310, 229] on p "1761" at bounding box center [321, 234] width 60 height 13
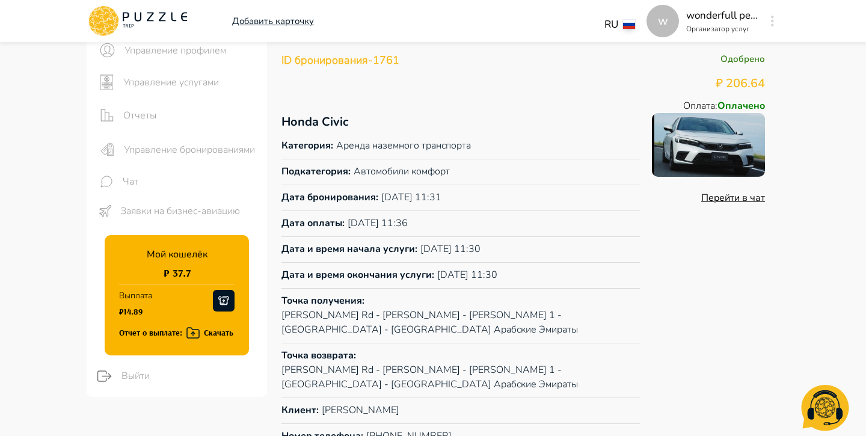
scroll to position [40, 0]
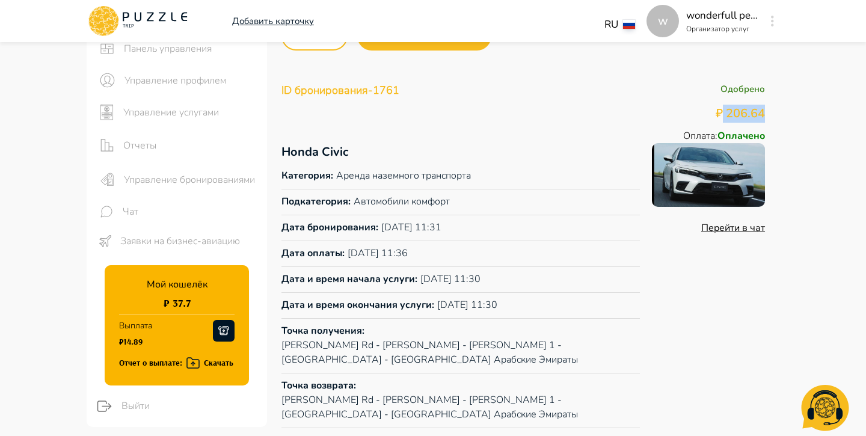
drag, startPoint x: 775, startPoint y: 112, endPoint x: 720, endPoint y: 115, distance: 54.8
click at [720, 115] on div "Назад История изменений ID бронирования - 1761 Одобрено ₽ 206.64 Оплата : Оплач…" at bounding box center [523, 257] width 513 height 507
copy p "206.64"
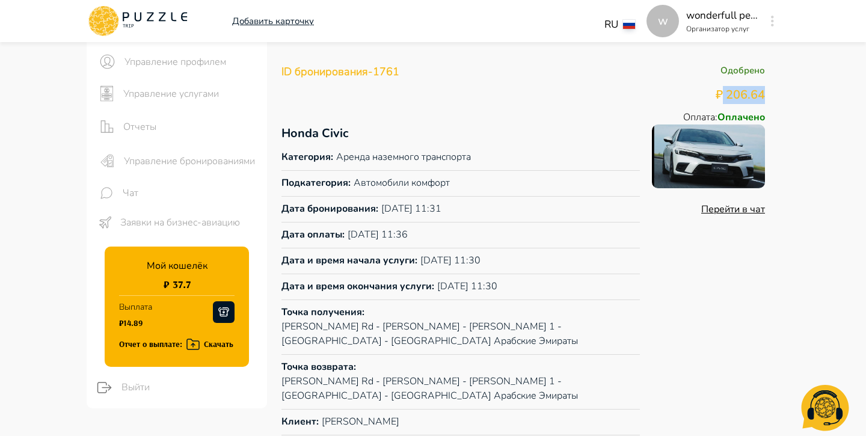
scroll to position [58, 0]
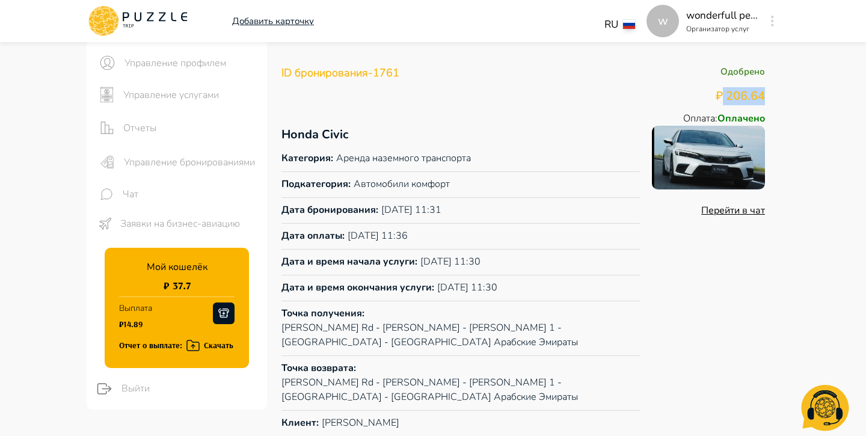
click at [279, 21] on p "Добавить карточку" at bounding box center [273, 21] width 82 height 14
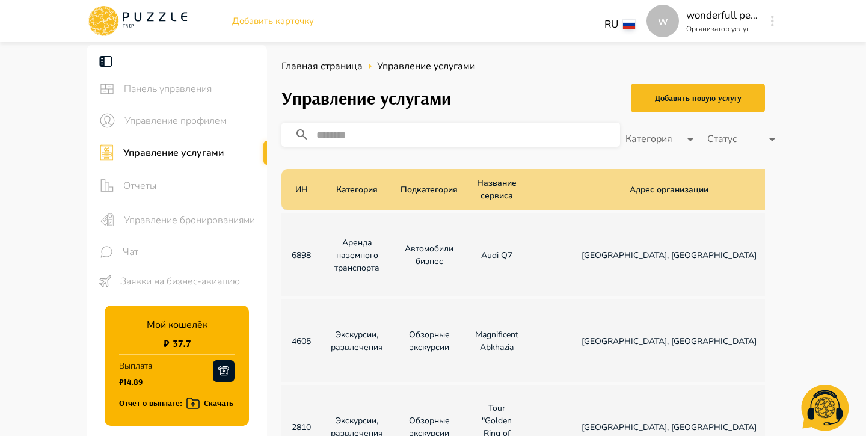
click at [719, 112] on link "Добавить новую услугу" at bounding box center [698, 98] width 134 height 35
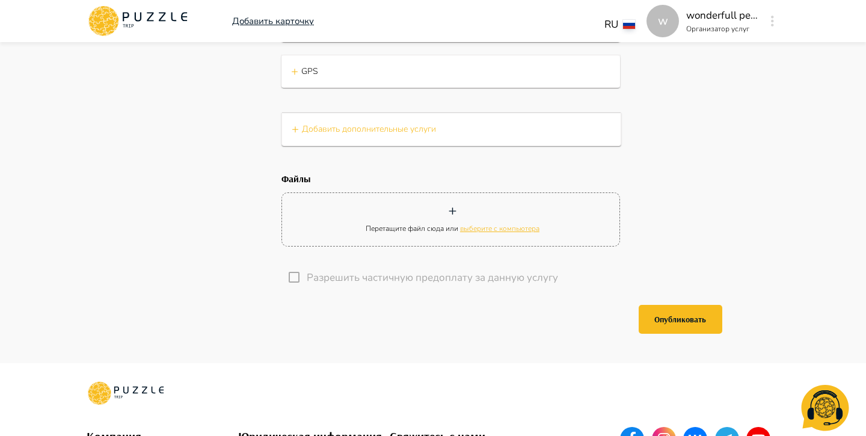
scroll to position [2101, 0]
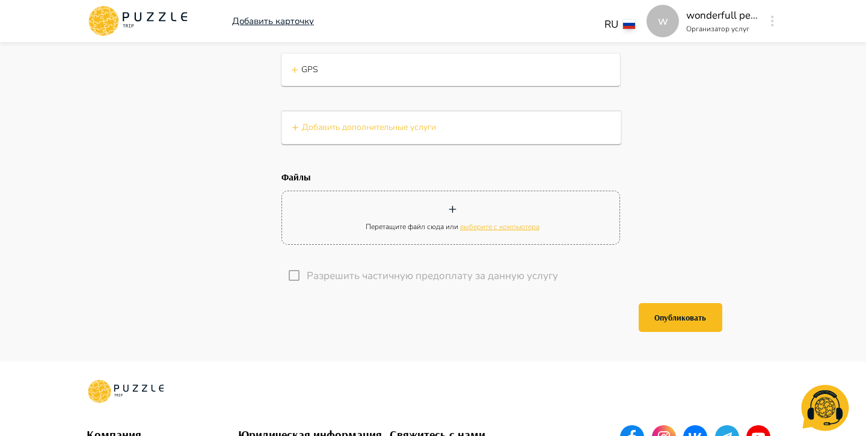
click at [484, 144] on div "+ Добавить дополнительные услуги" at bounding box center [451, 127] width 339 height 32
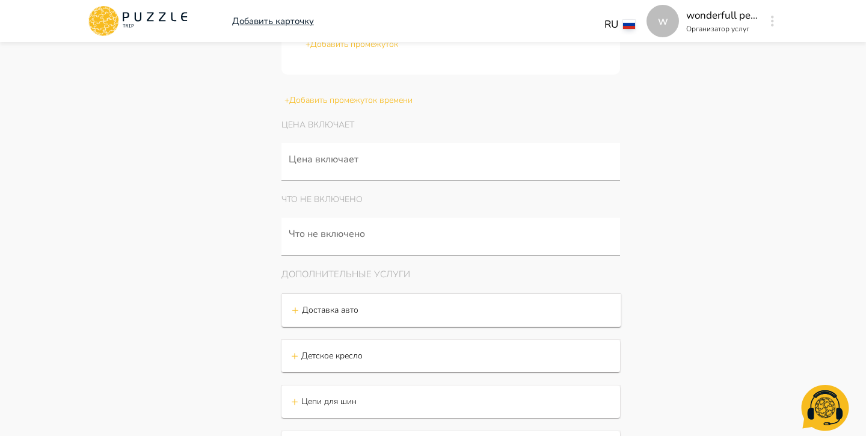
scroll to position [1674, 0]
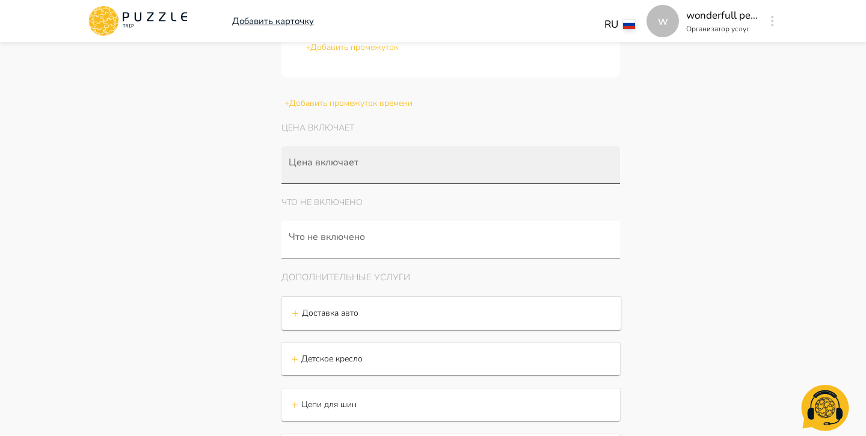
click at [474, 168] on input "Цена включает" at bounding box center [453, 171] width 334 height 22
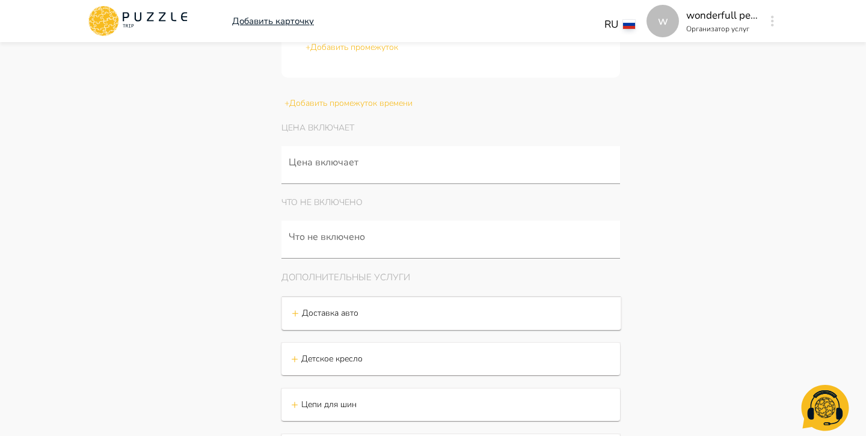
click at [535, 105] on p "+ Добавить промежуток времени" at bounding box center [451, 109] width 339 height 25
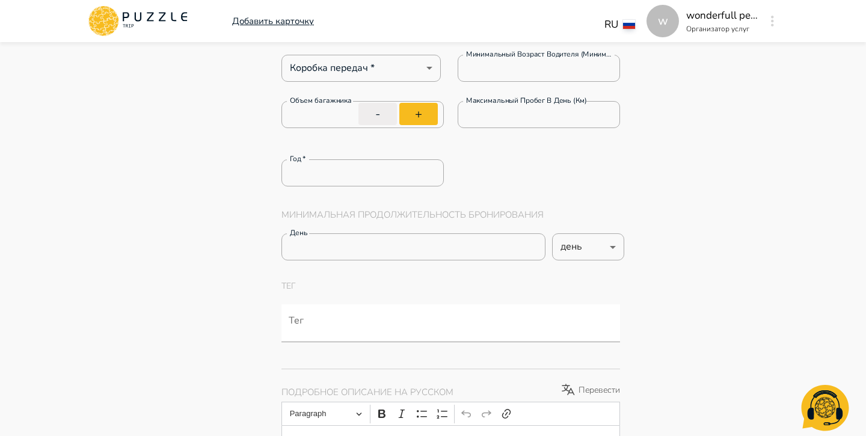
scroll to position [526, 0]
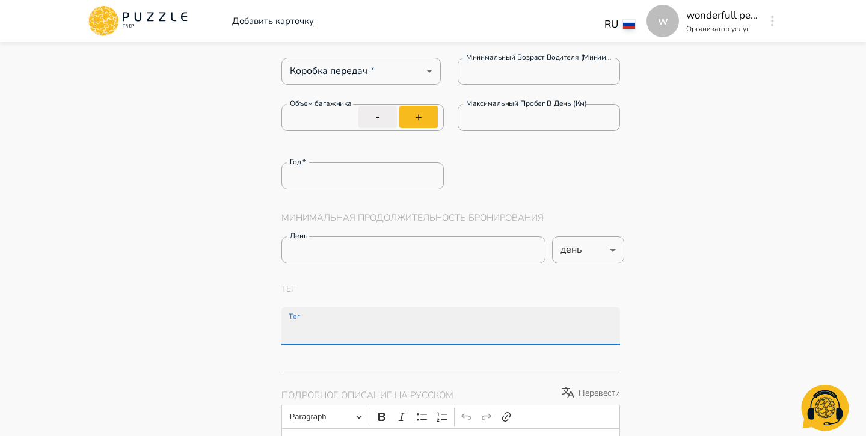
click at [467, 325] on input "Тег" at bounding box center [453, 332] width 334 height 22
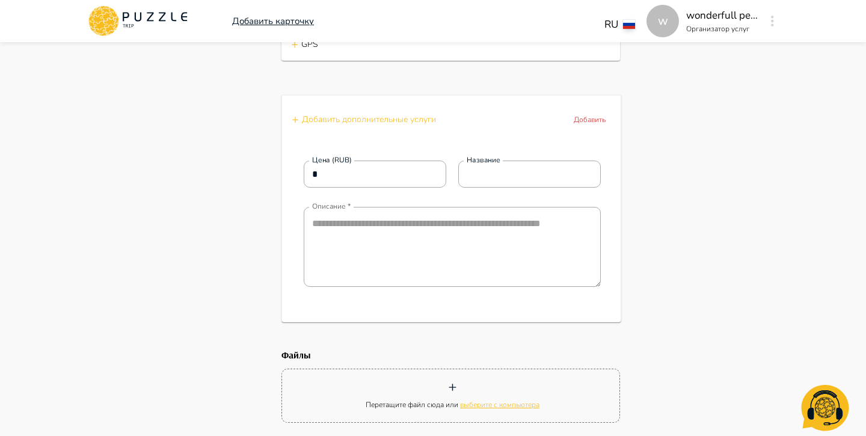
scroll to position [2423, 0]
click at [505, 238] on textarea "Описание" at bounding box center [452, 246] width 297 height 80
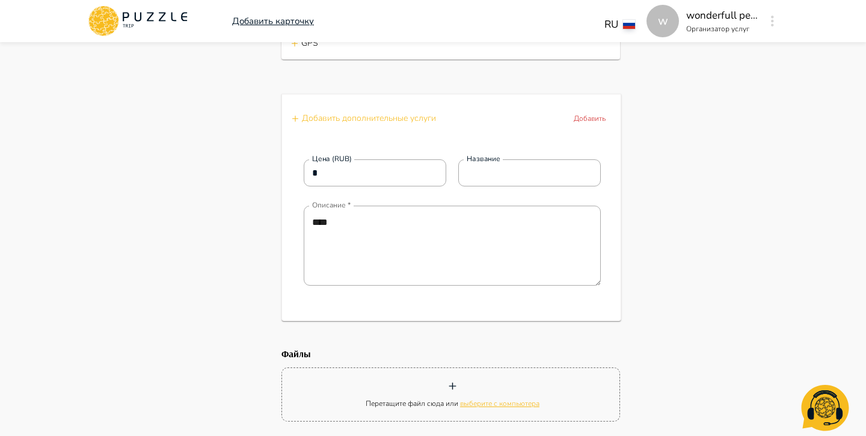
scroll to position [2413, 0]
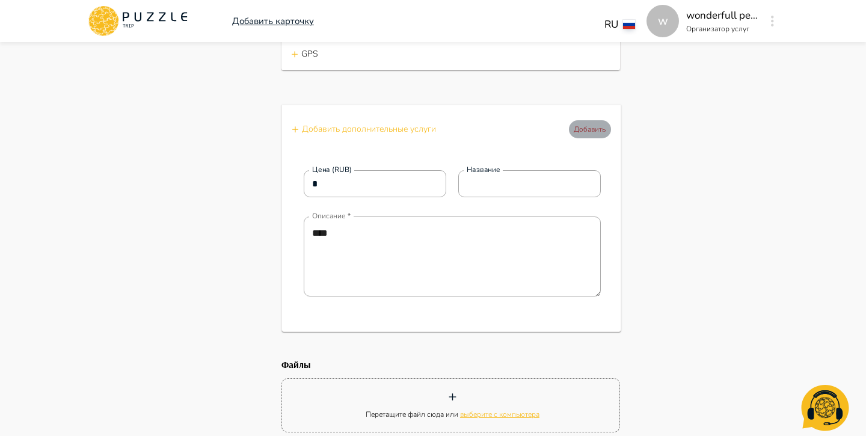
click at [596, 134] on p "Добавить" at bounding box center [590, 129] width 32 height 11
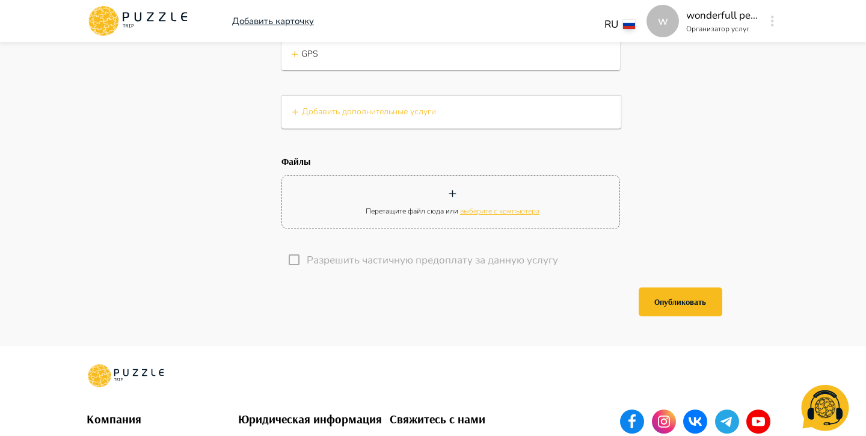
click at [577, 118] on div "+ Добавить дополнительные услуги" at bounding box center [451, 112] width 319 height 18
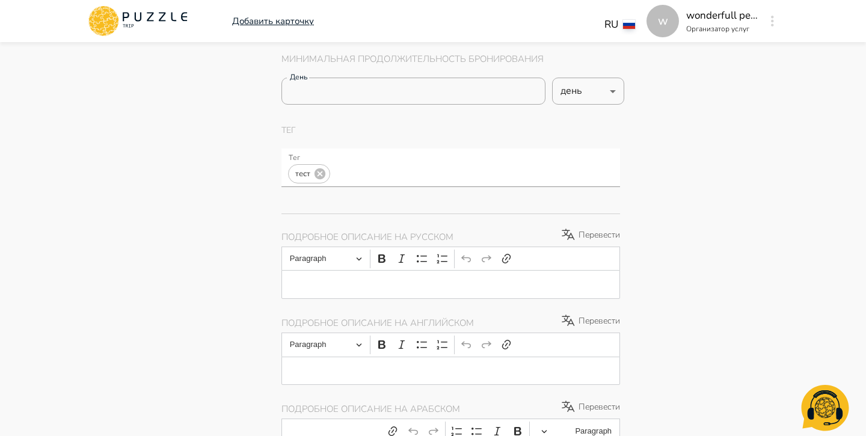
scroll to position [686, 0]
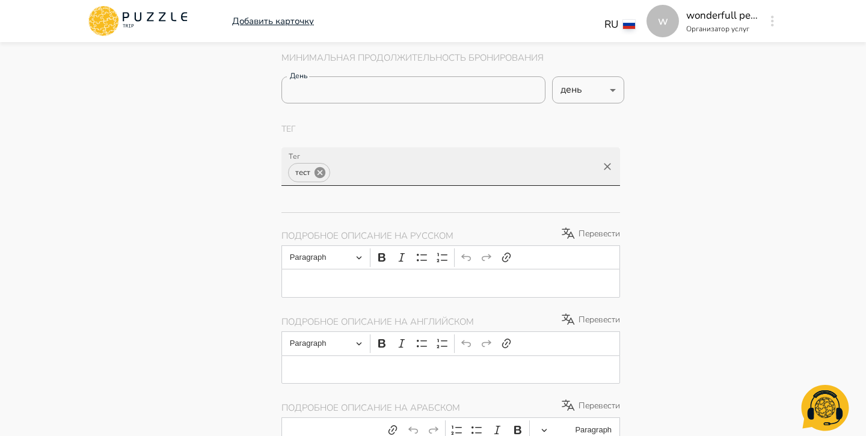
click at [322, 174] on icon at bounding box center [320, 172] width 11 height 11
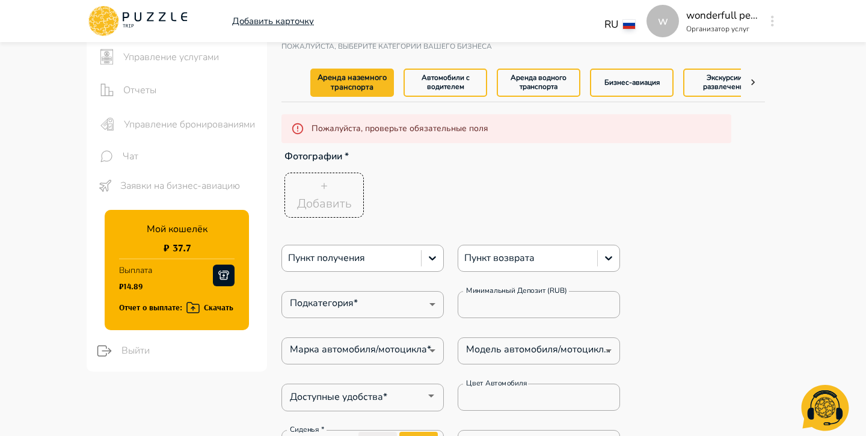
scroll to position [67, 0]
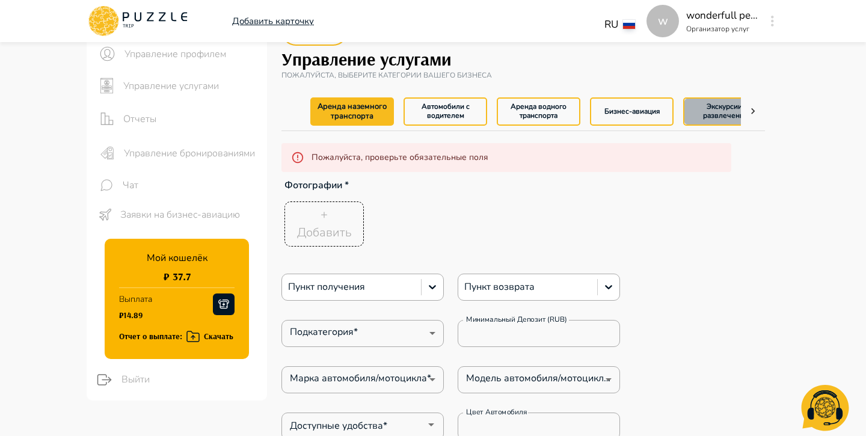
click at [703, 111] on button "Экскурсии, развлечения" at bounding box center [725, 111] width 84 height 28
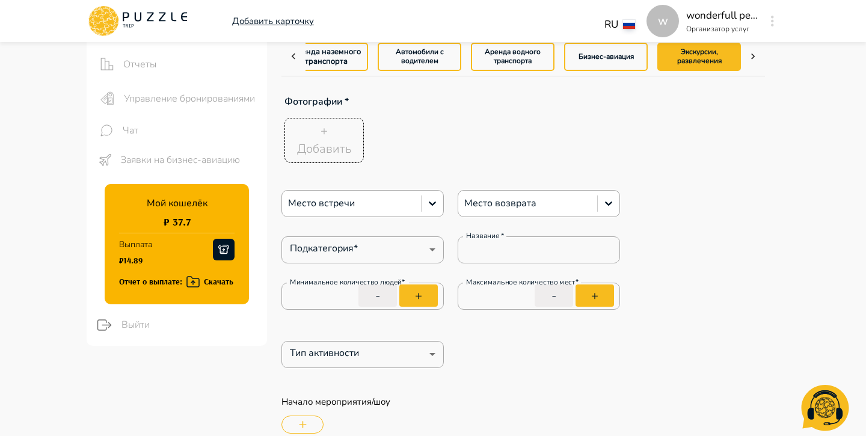
scroll to position [131, 0]
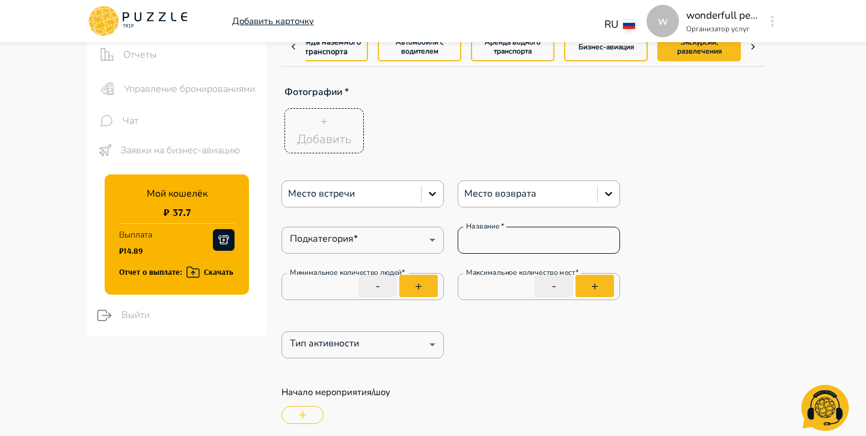
click at [517, 237] on input "Название   *" at bounding box center [539, 240] width 162 height 24
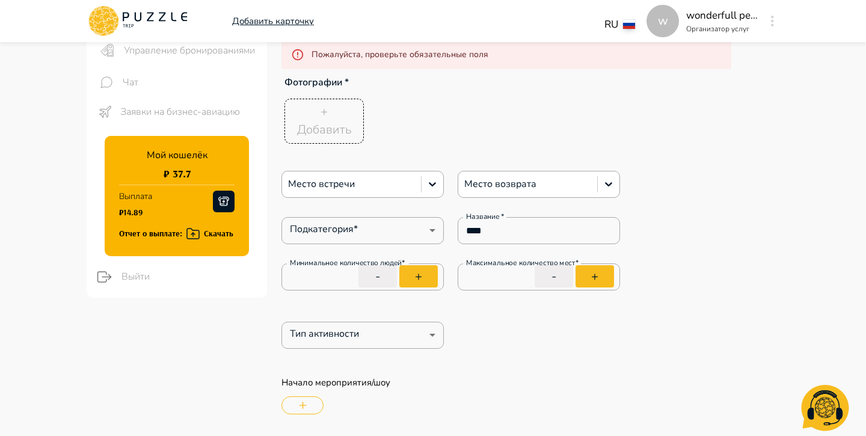
scroll to position [169, 0]
